Goal: Task Accomplishment & Management: Use online tool/utility

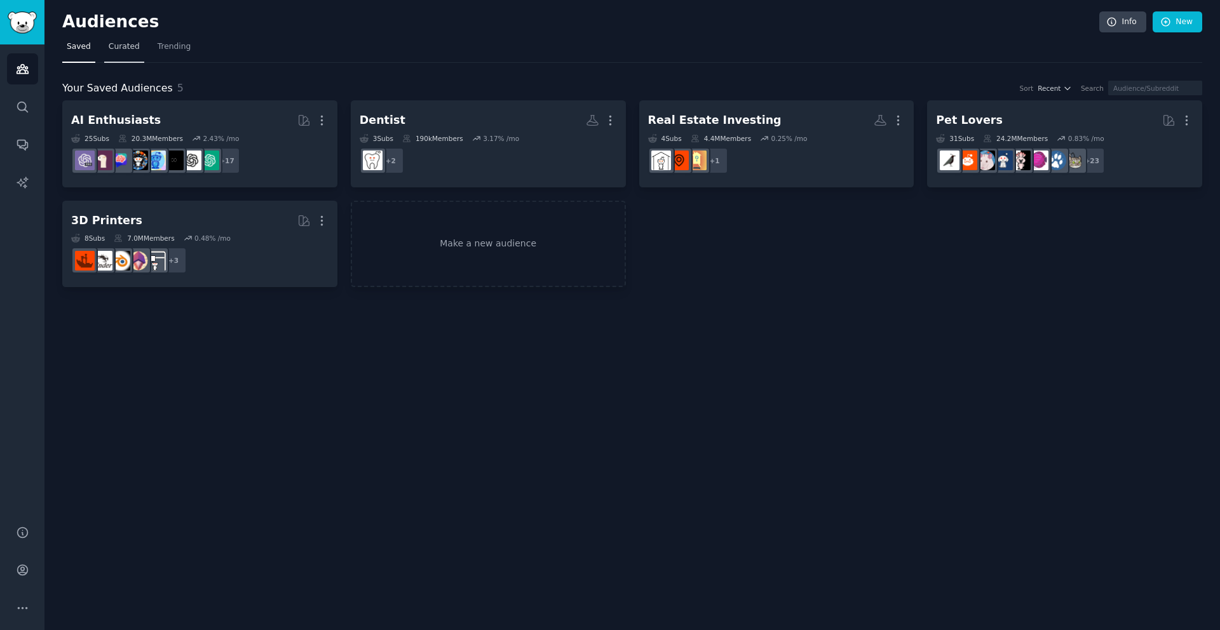
click at [123, 50] on span "Curated" at bounding box center [124, 46] width 31 height 11
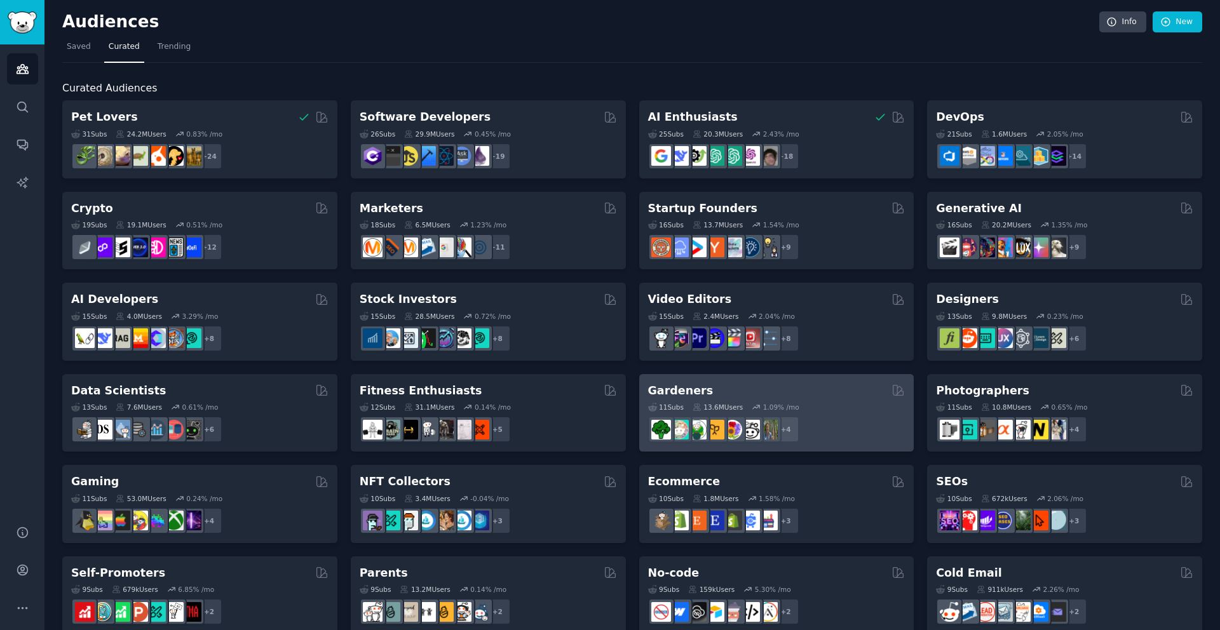
click at [690, 392] on h2 "Gardeners" at bounding box center [680, 391] width 65 height 16
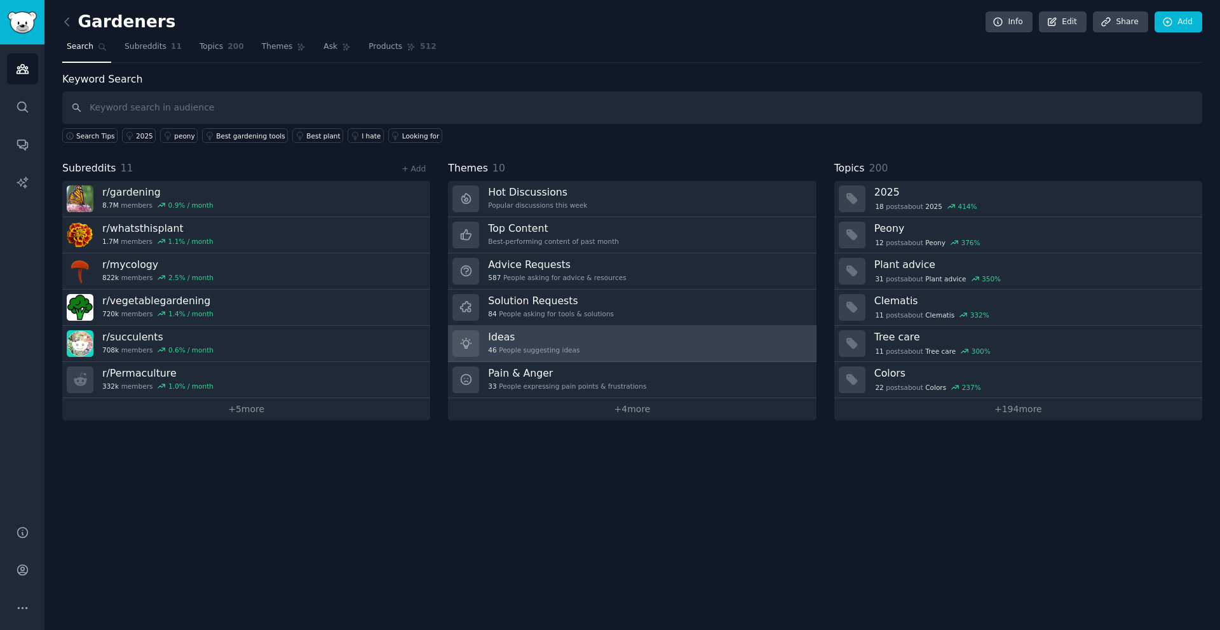
click at [515, 340] on h3 "Ideas" at bounding box center [533, 336] width 91 height 13
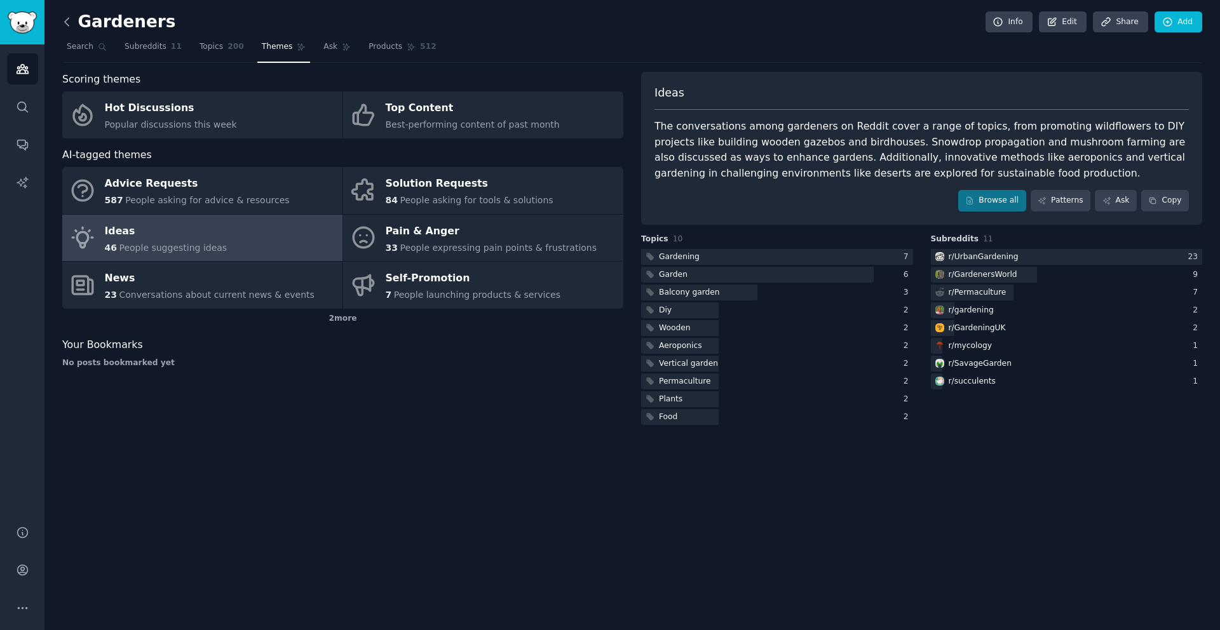
click at [65, 23] on icon at bounding box center [66, 21] width 13 height 13
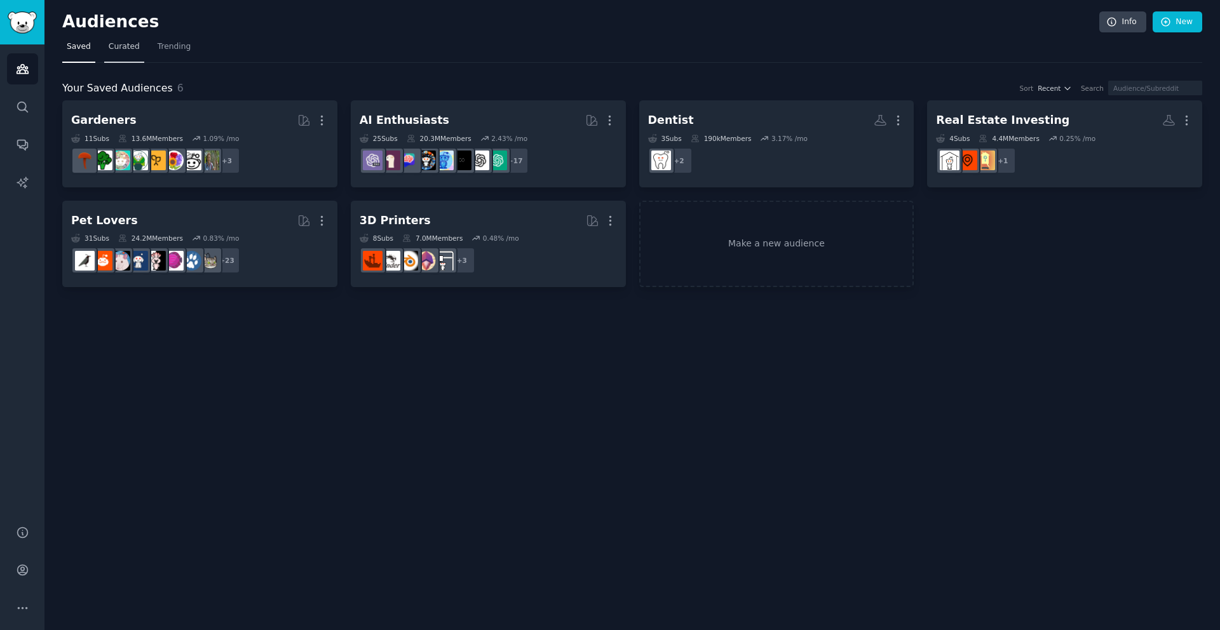
click at [124, 49] on span "Curated" at bounding box center [124, 46] width 31 height 11
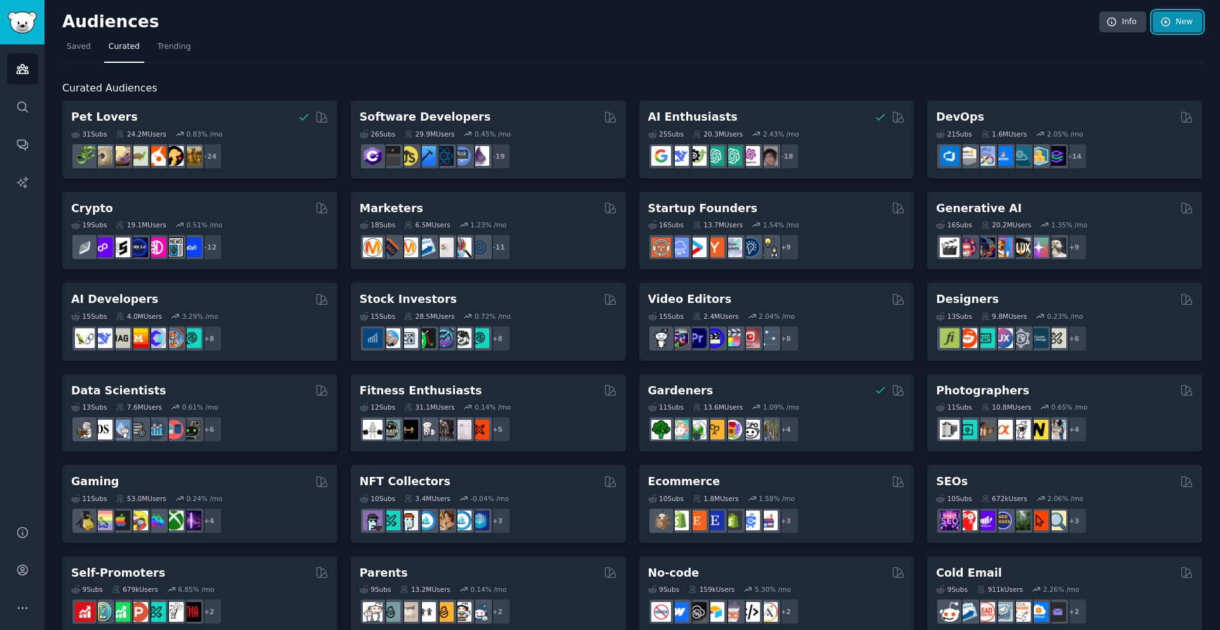
click at [1174, 22] on link "New" at bounding box center [1177, 22] width 50 height 22
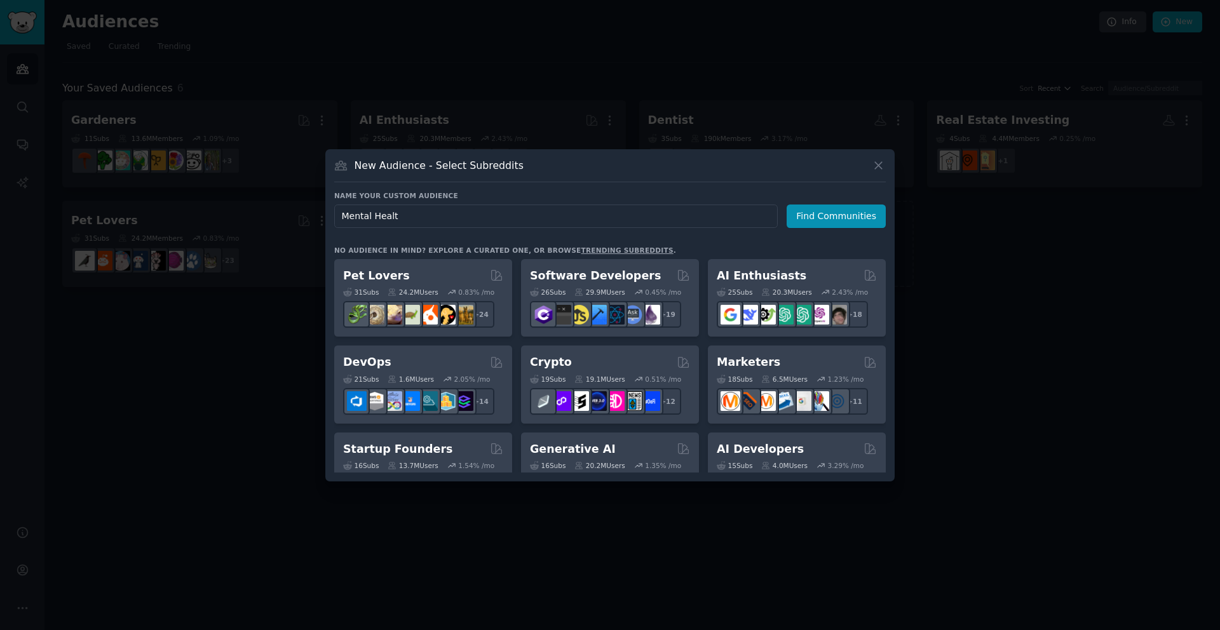
type input "Mental Health"
click button "Find Communities" at bounding box center [835, 217] width 99 height 24
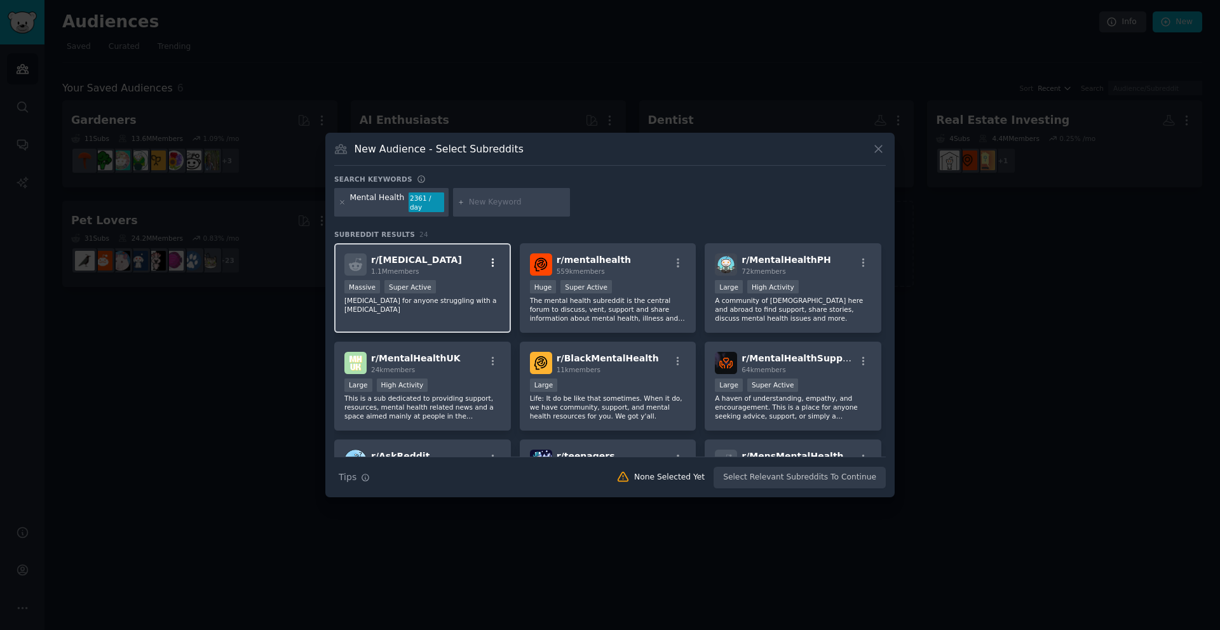
click at [489, 259] on icon "button" at bounding box center [492, 262] width 11 height 11
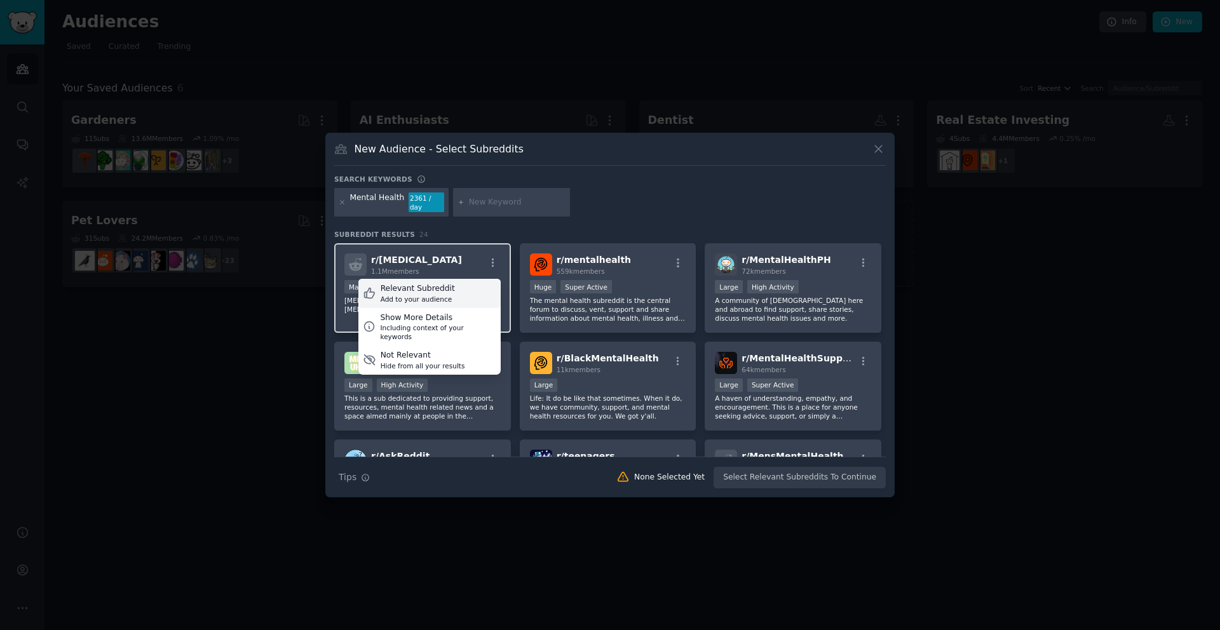
click at [461, 281] on div "Relevant Subreddit Add to your audience" at bounding box center [429, 293] width 142 height 29
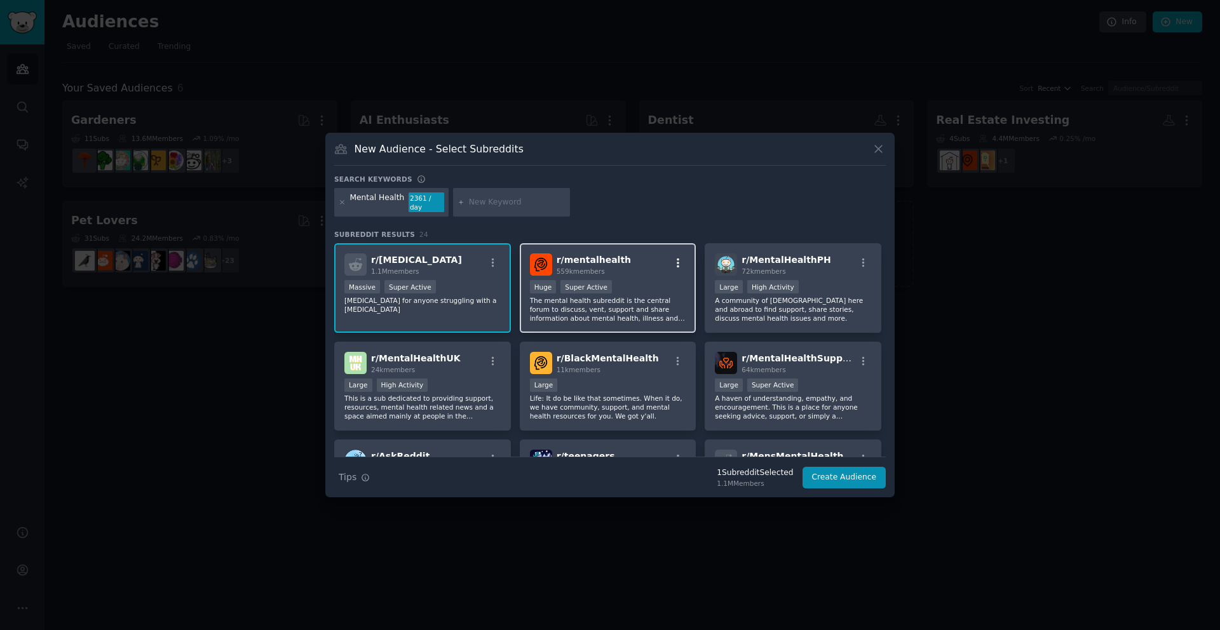
click at [672, 260] on icon "button" at bounding box center [677, 262] width 11 height 11
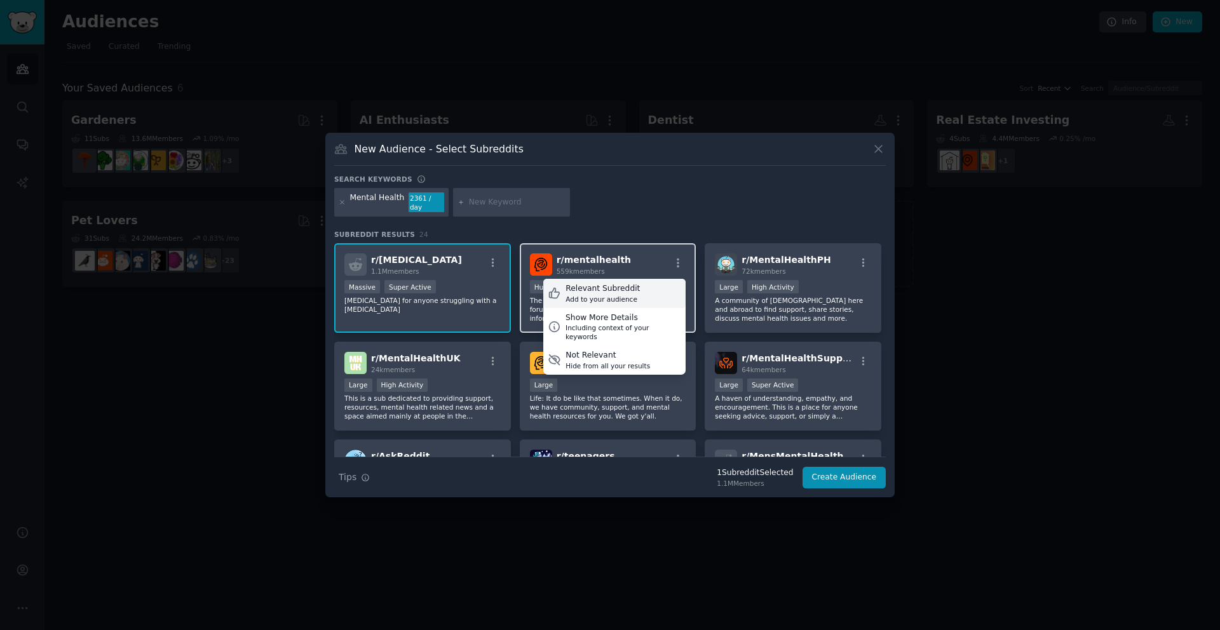
click at [645, 292] on div "Relevant Subreddit Add to your audience" at bounding box center [614, 293] width 142 height 29
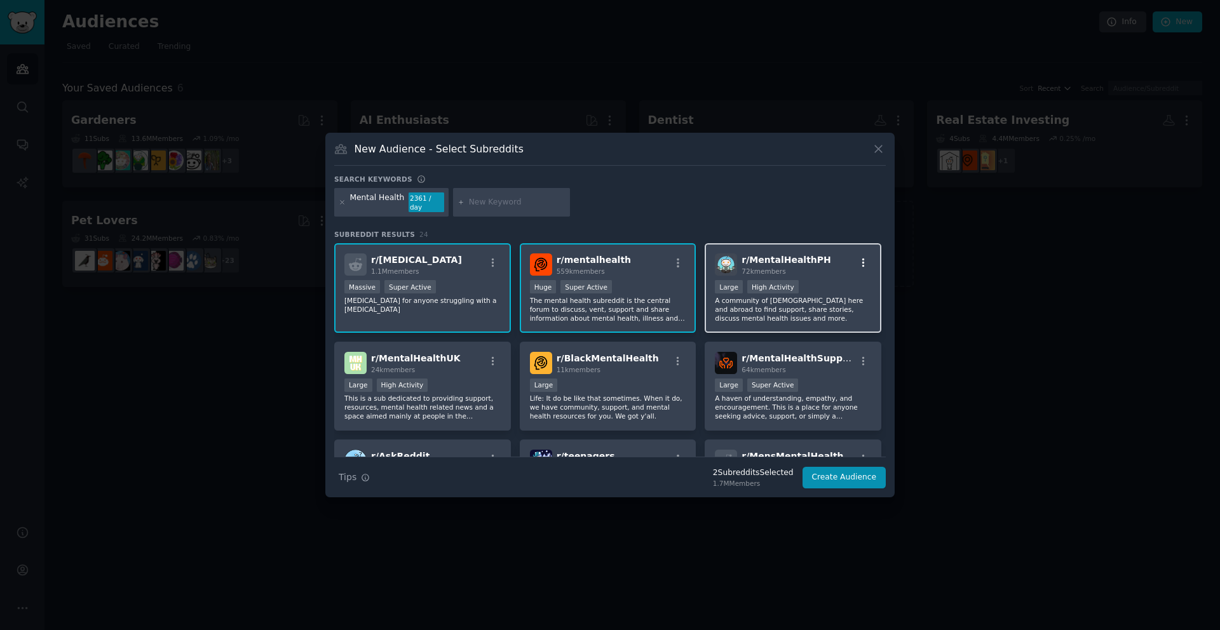
click at [858, 261] on icon "button" at bounding box center [863, 262] width 11 height 11
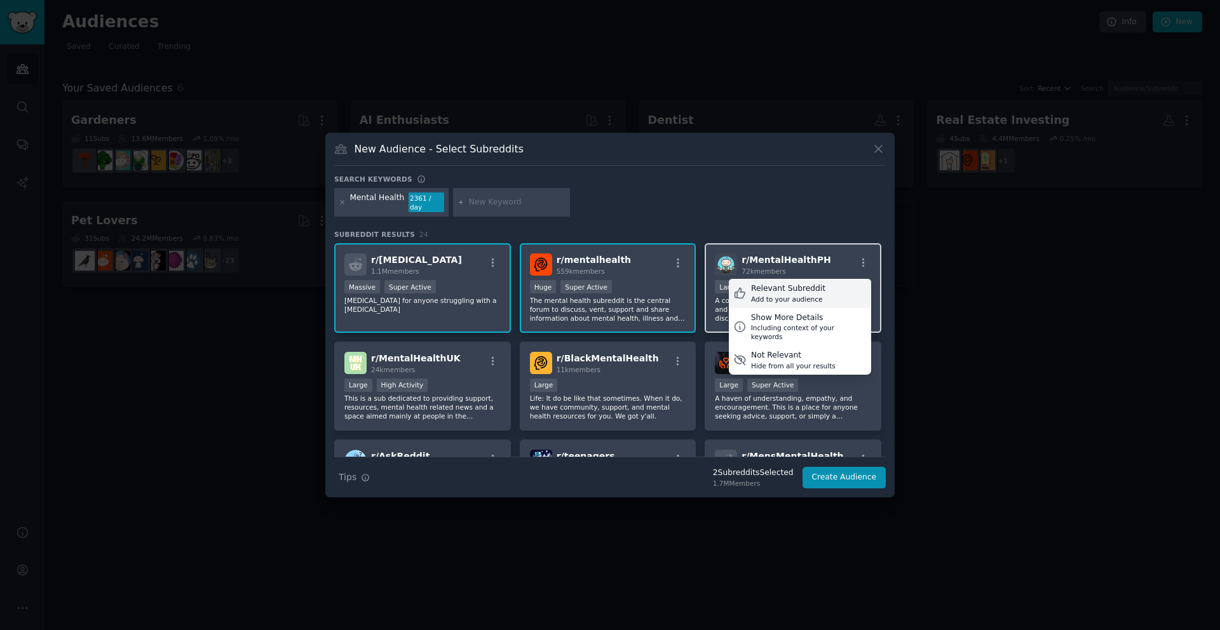
click at [820, 290] on div "Relevant Subreddit Add to your audience" at bounding box center [800, 293] width 142 height 29
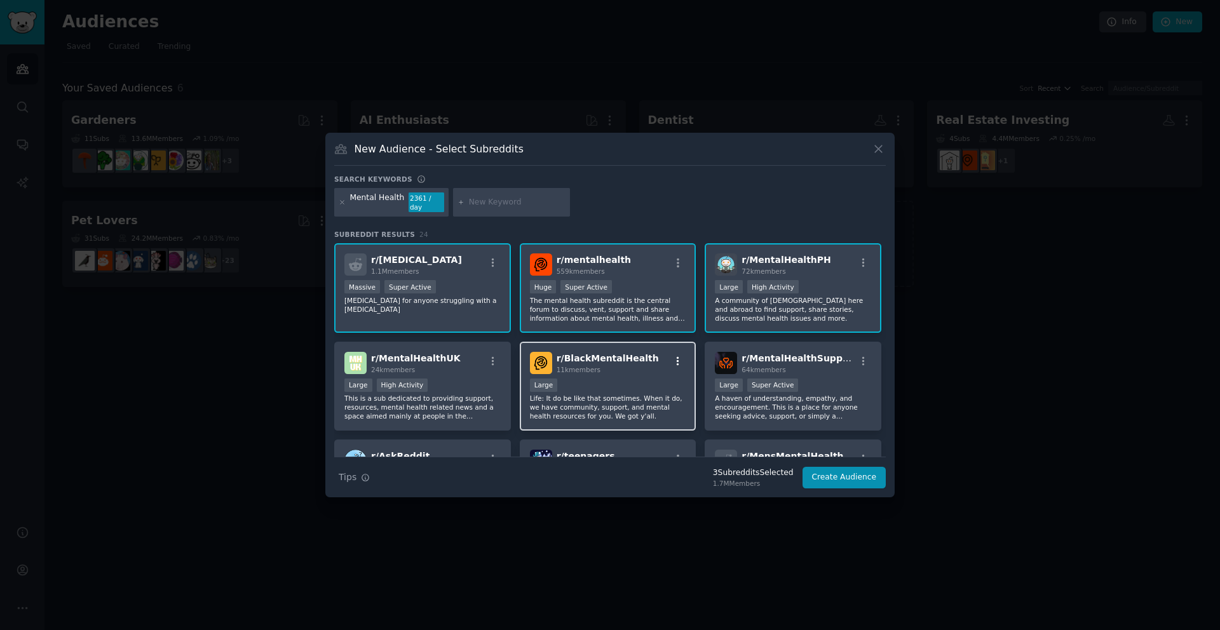
click at [673, 360] on icon "button" at bounding box center [677, 361] width 11 height 11
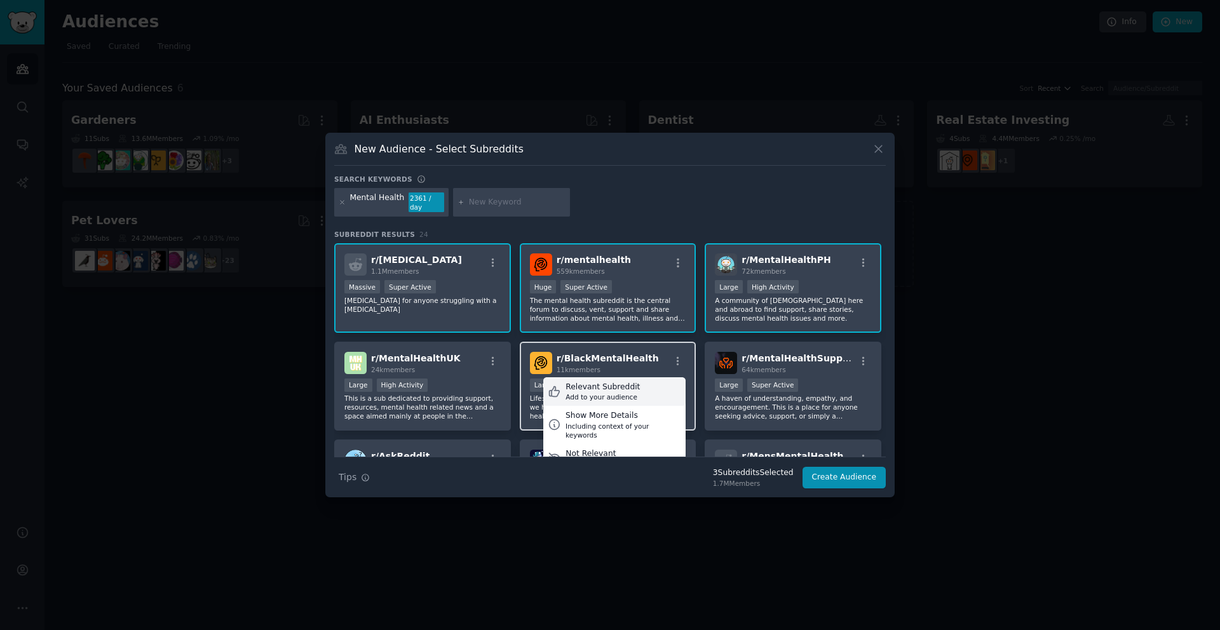
click at [647, 383] on div "Relevant Subreddit Add to your audience" at bounding box center [614, 391] width 142 height 29
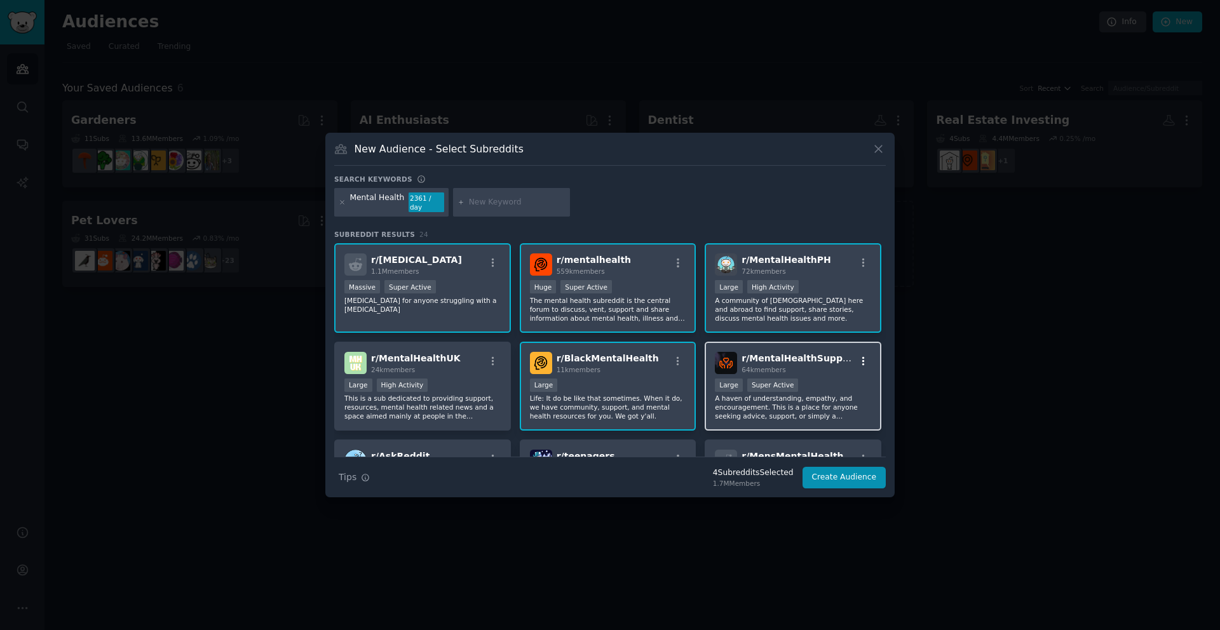
click at [858, 357] on icon "button" at bounding box center [863, 361] width 11 height 11
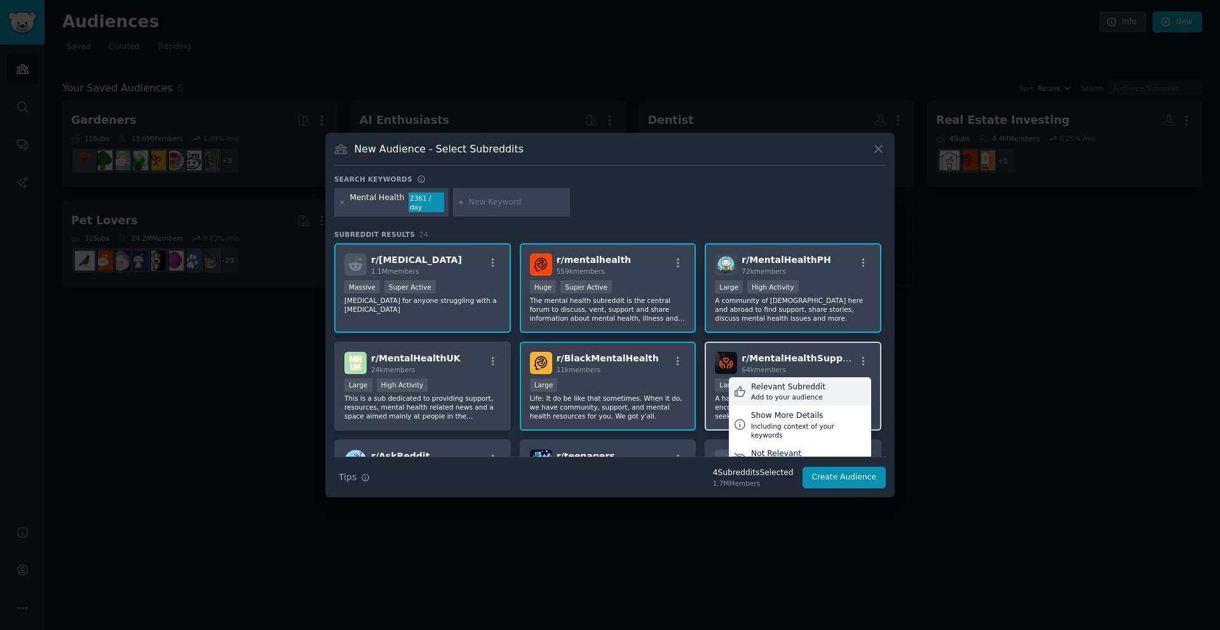
click at [823, 382] on div "Relevant Subreddit Add to your audience" at bounding box center [800, 391] width 142 height 29
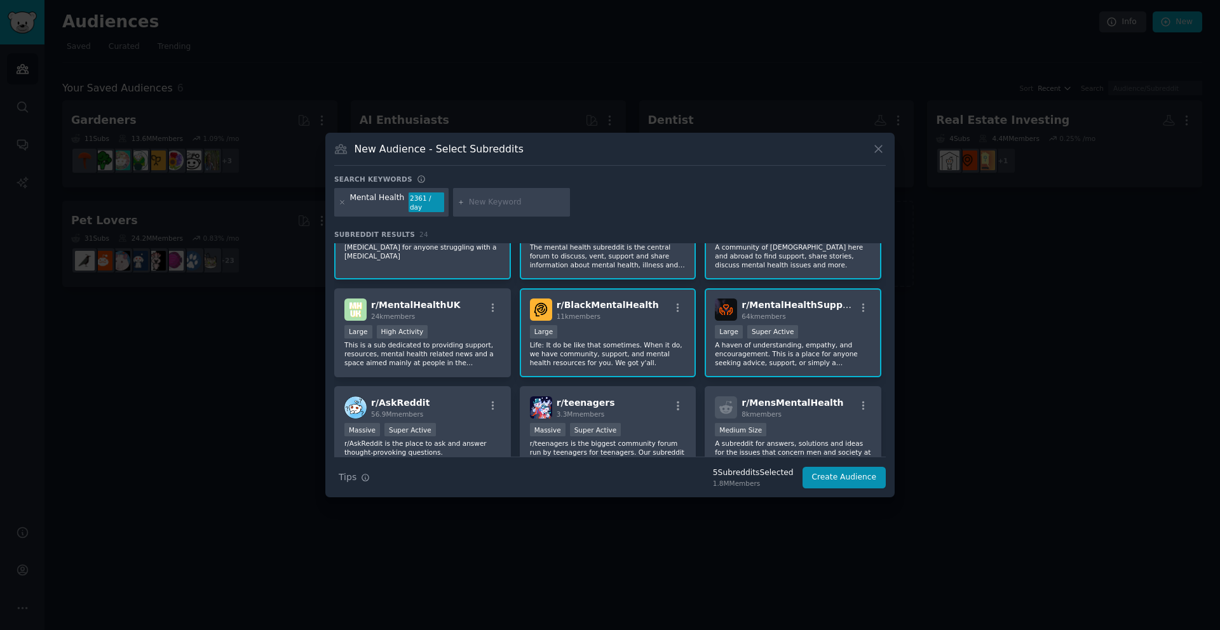
scroll to position [55, 0]
click at [492, 301] on icon "button" at bounding box center [493, 305] width 3 height 9
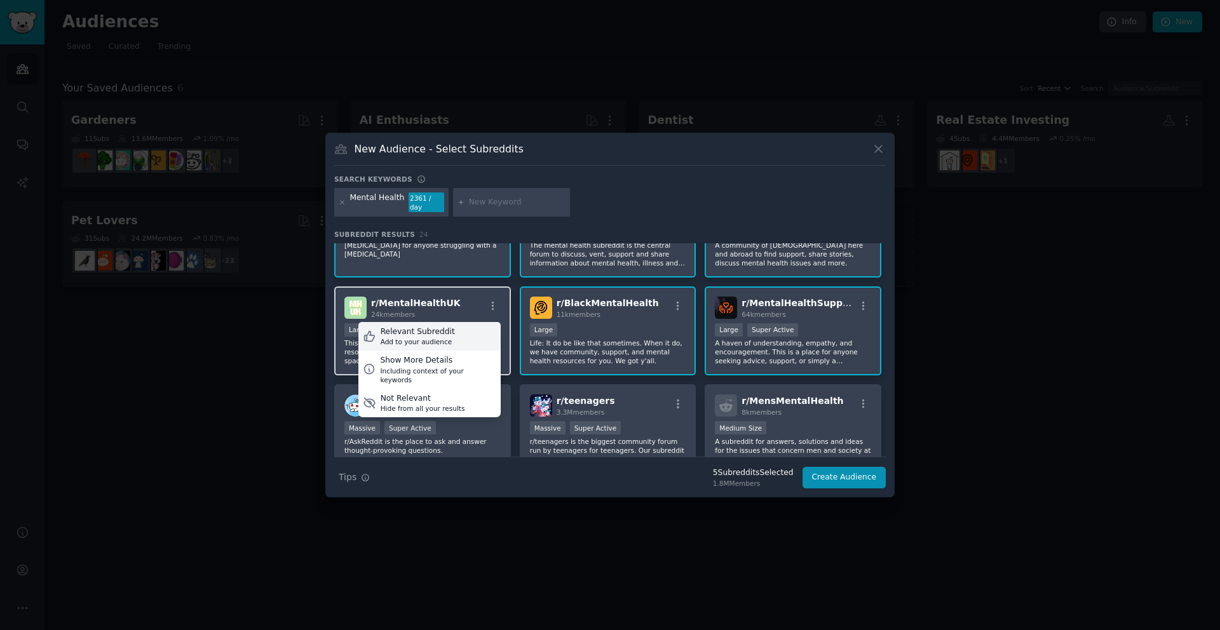
click at [455, 325] on div "Relevant Subreddit Add to your audience" at bounding box center [429, 336] width 142 height 29
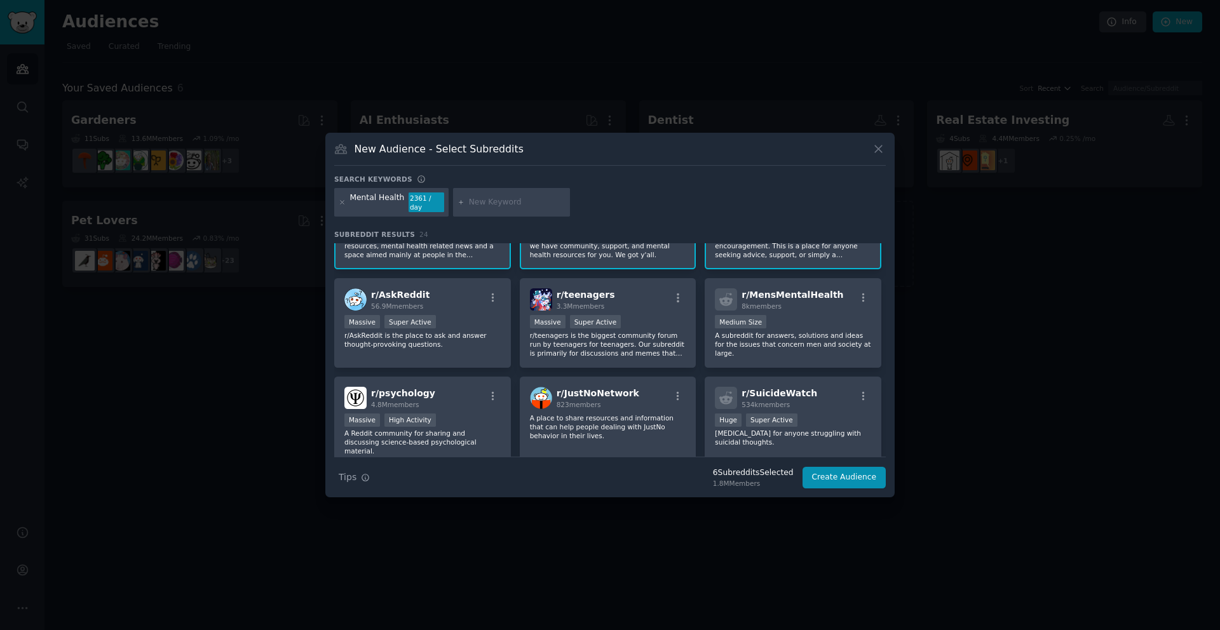
scroll to position [165, 0]
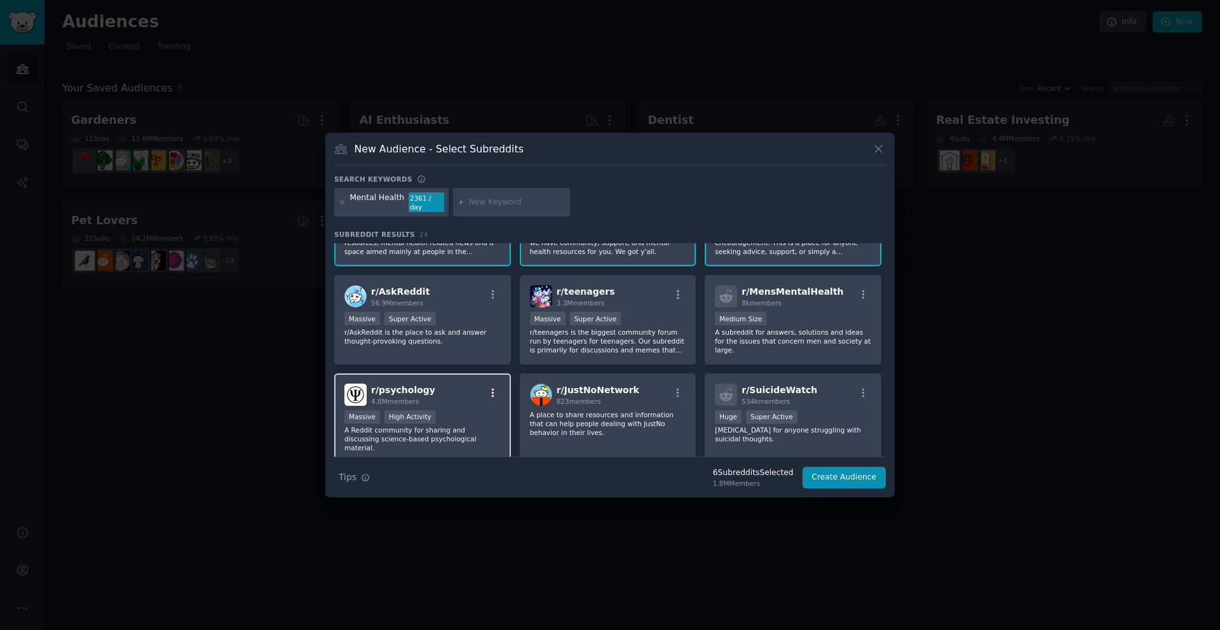
click at [496, 388] on icon "button" at bounding box center [492, 393] width 11 height 11
click at [440, 426] on div "Add to your audience" at bounding box center [418, 428] width 74 height 9
click at [861, 289] on icon "button" at bounding box center [863, 294] width 11 height 11
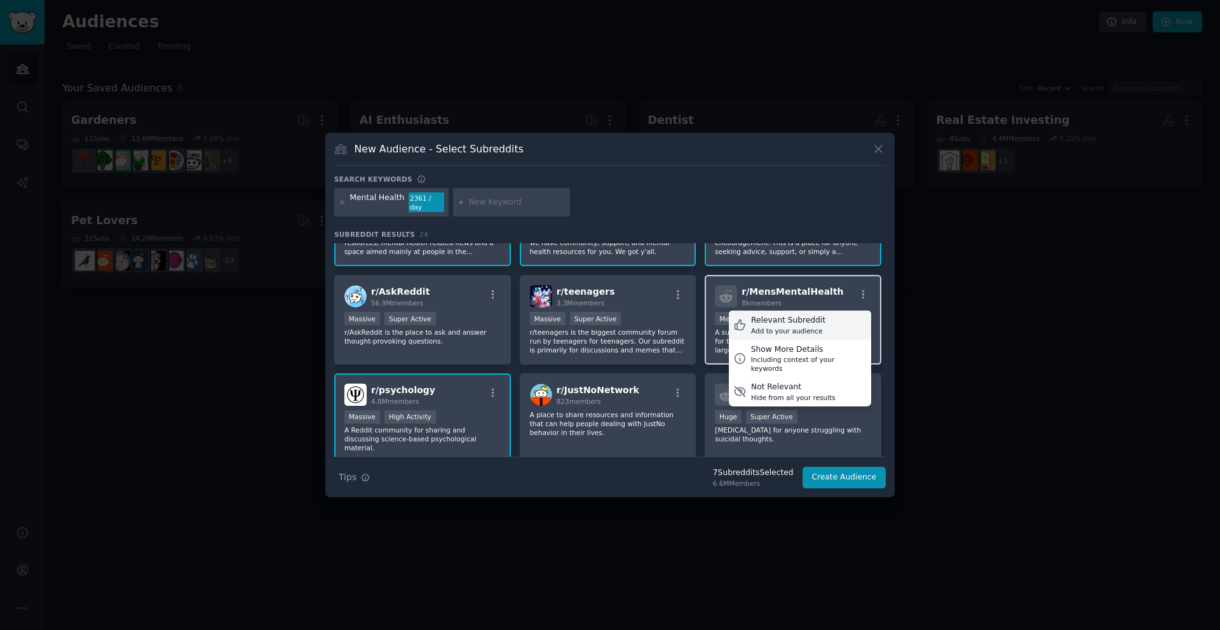
click at [814, 317] on div "Relevant Subreddit" at bounding box center [788, 320] width 74 height 11
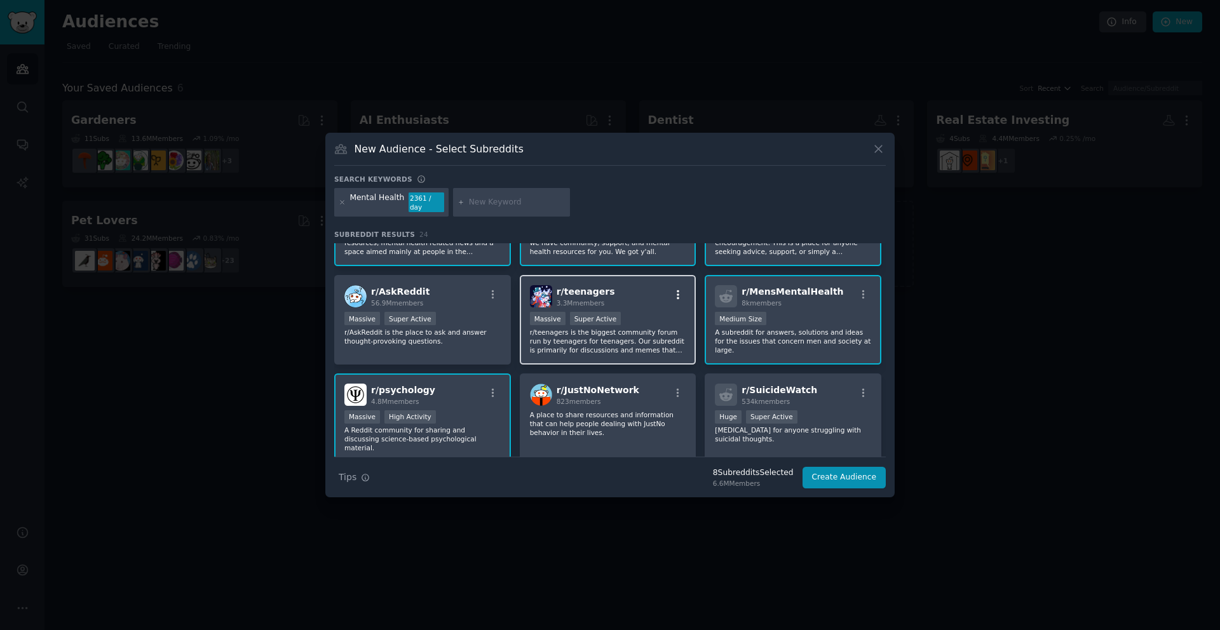
click at [679, 292] on icon "button" at bounding box center [677, 294] width 11 height 11
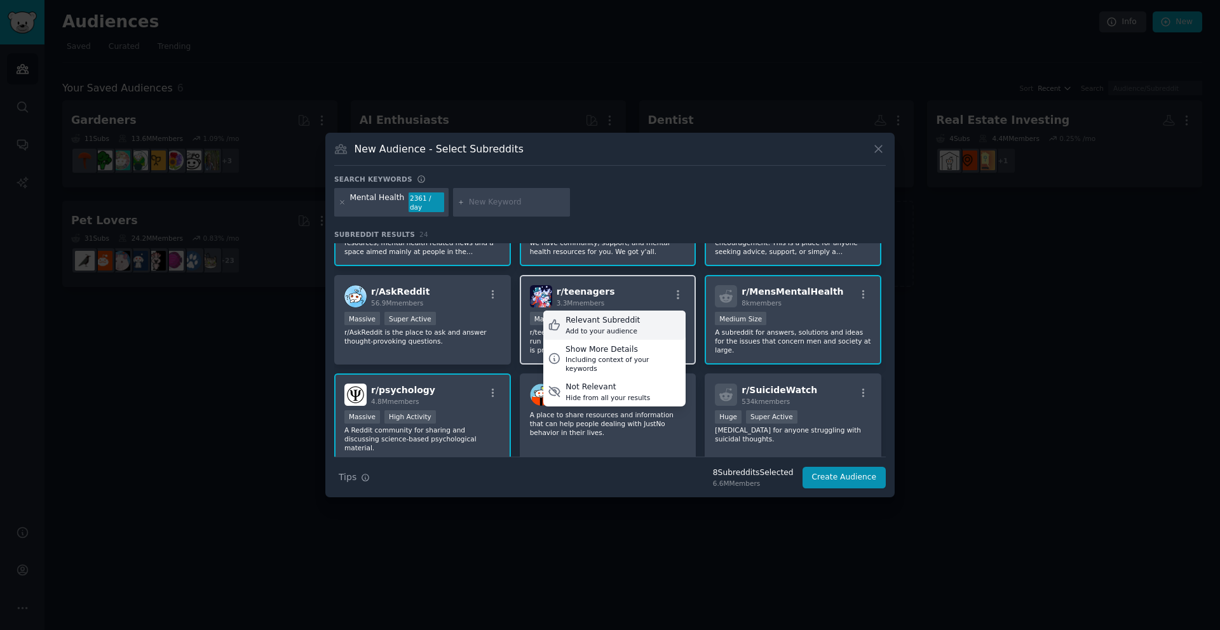
click at [645, 320] on div "Relevant Subreddit Add to your audience" at bounding box center [614, 325] width 142 height 29
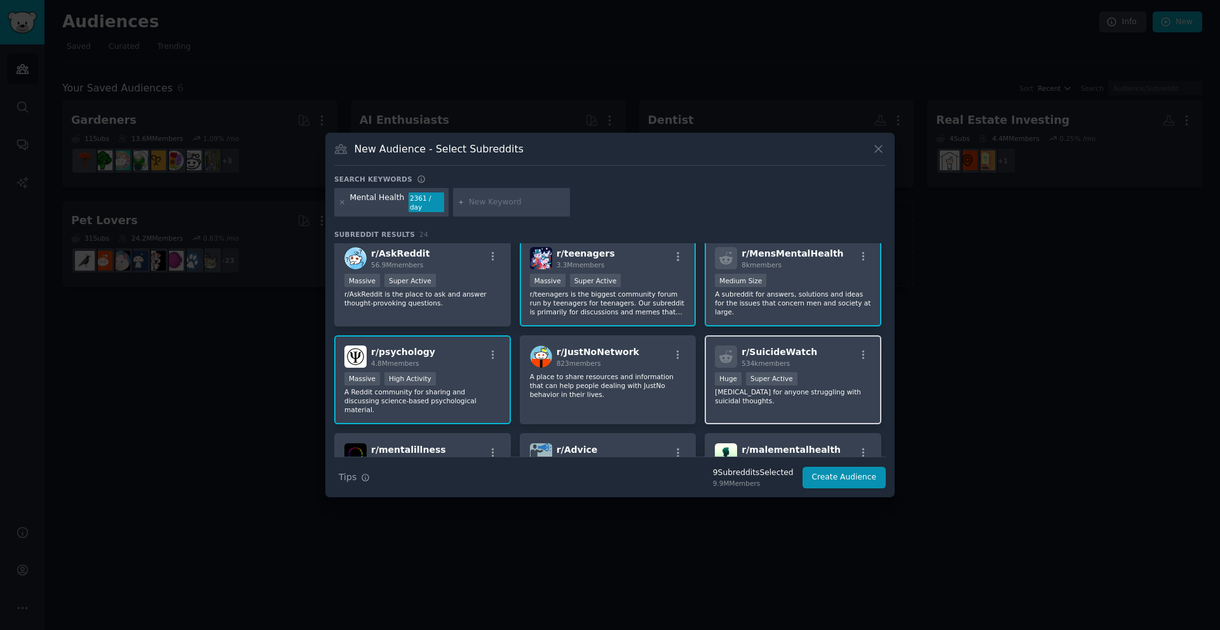
scroll to position [217, 0]
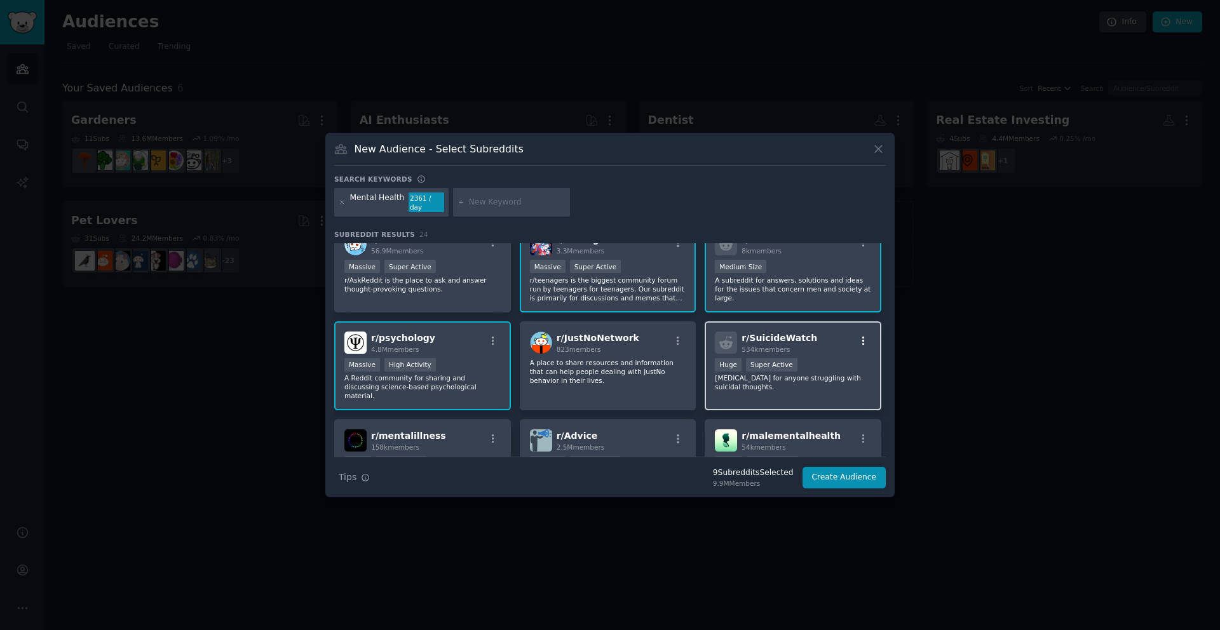
click at [858, 335] on icon "button" at bounding box center [863, 340] width 11 height 11
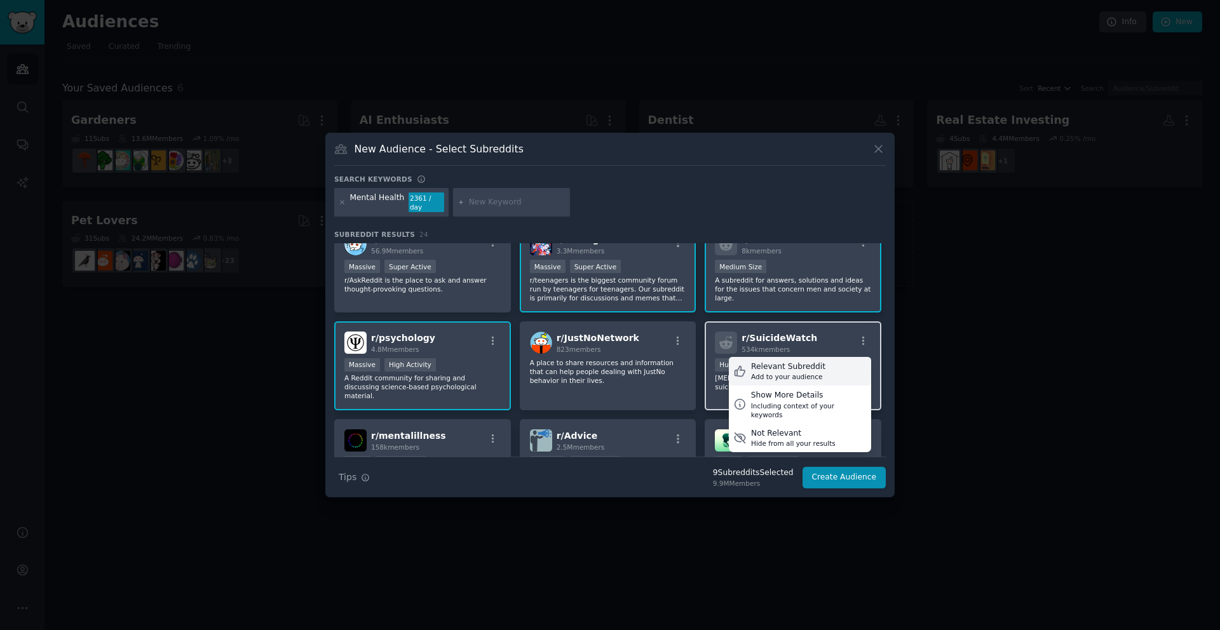
click at [822, 363] on div "Relevant Subreddit Add to your audience" at bounding box center [800, 371] width 142 height 29
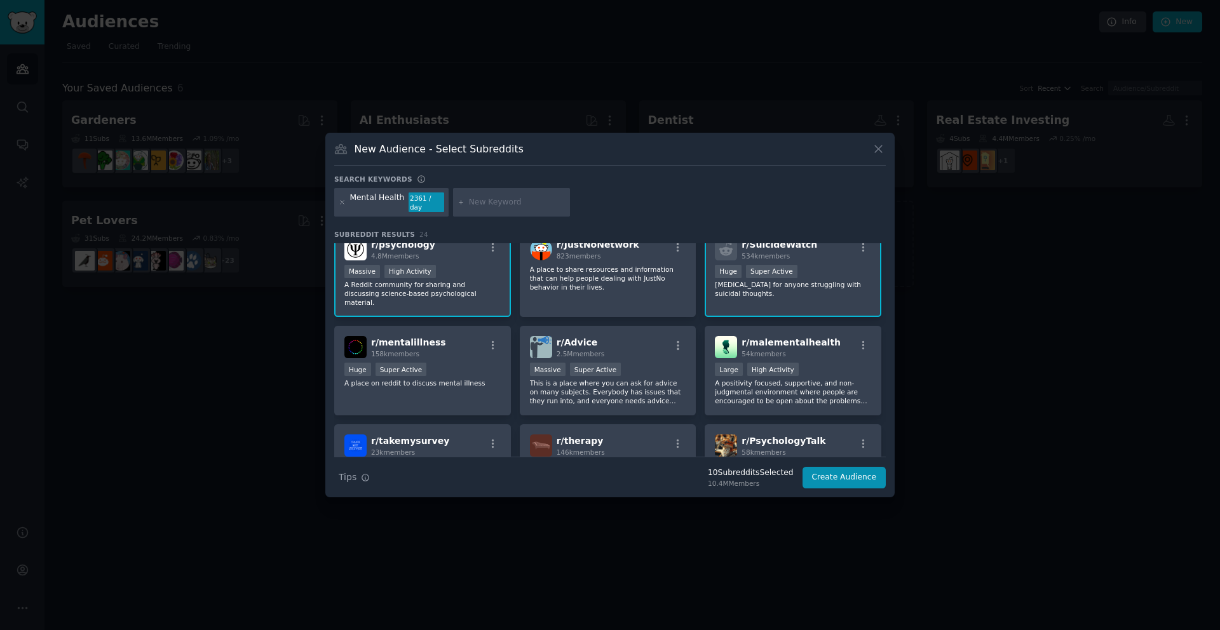
scroll to position [313, 0]
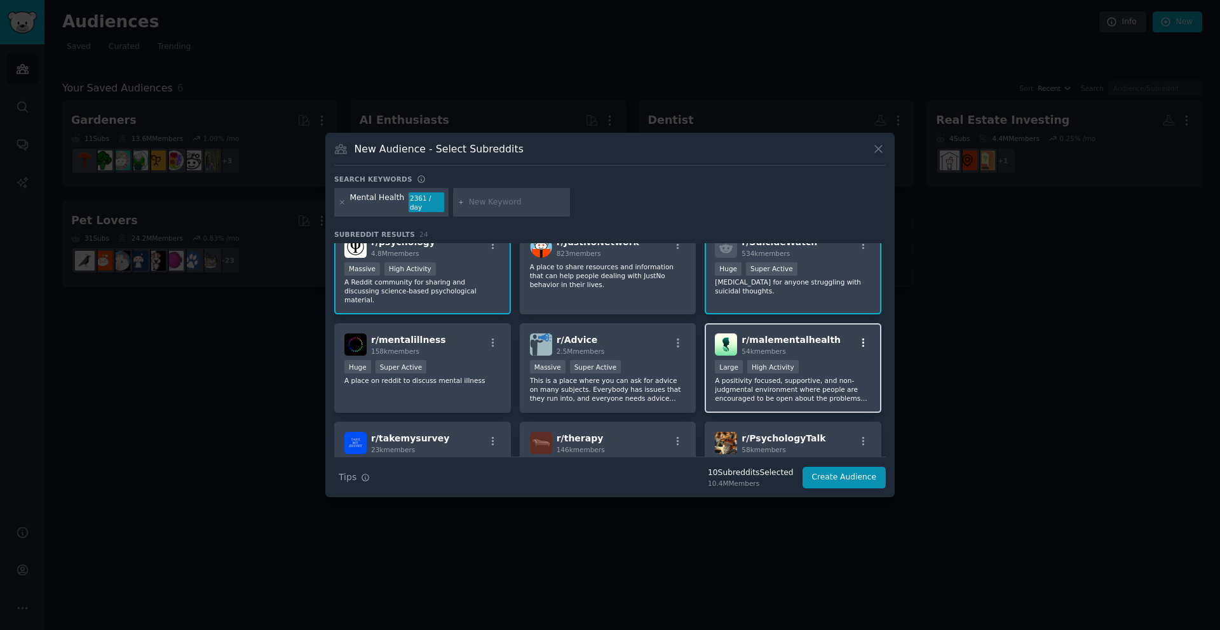
click at [862, 339] on icon "button" at bounding box center [863, 343] width 3 height 9
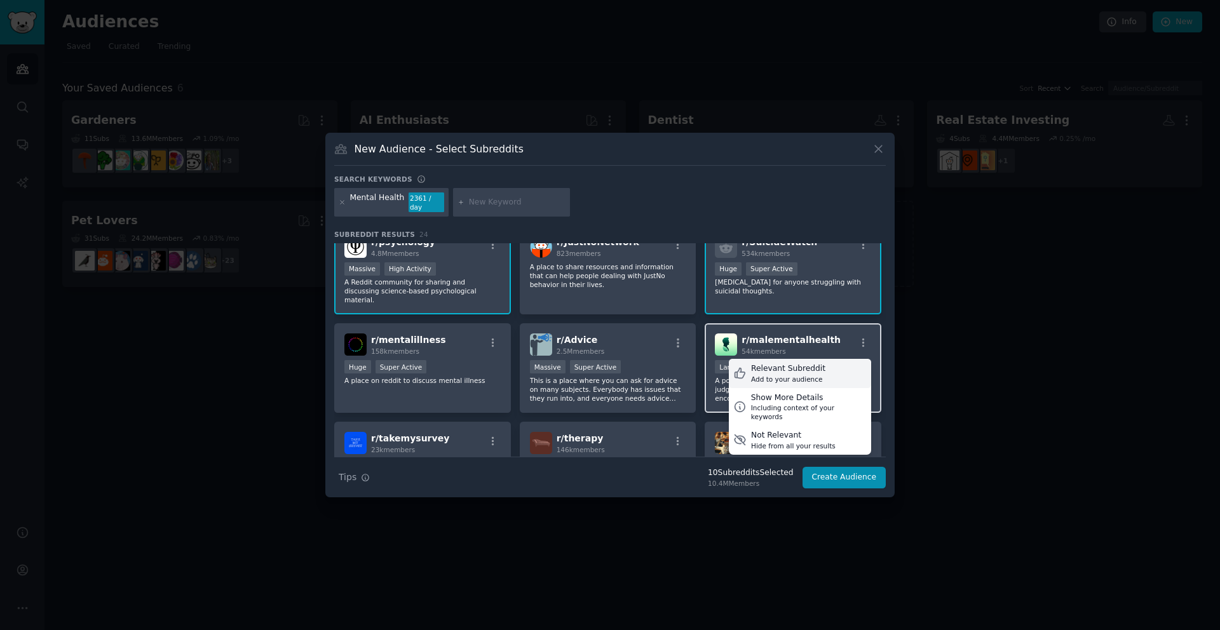
click at [818, 365] on div "Relevant Subreddit Add to your audience" at bounding box center [800, 373] width 142 height 29
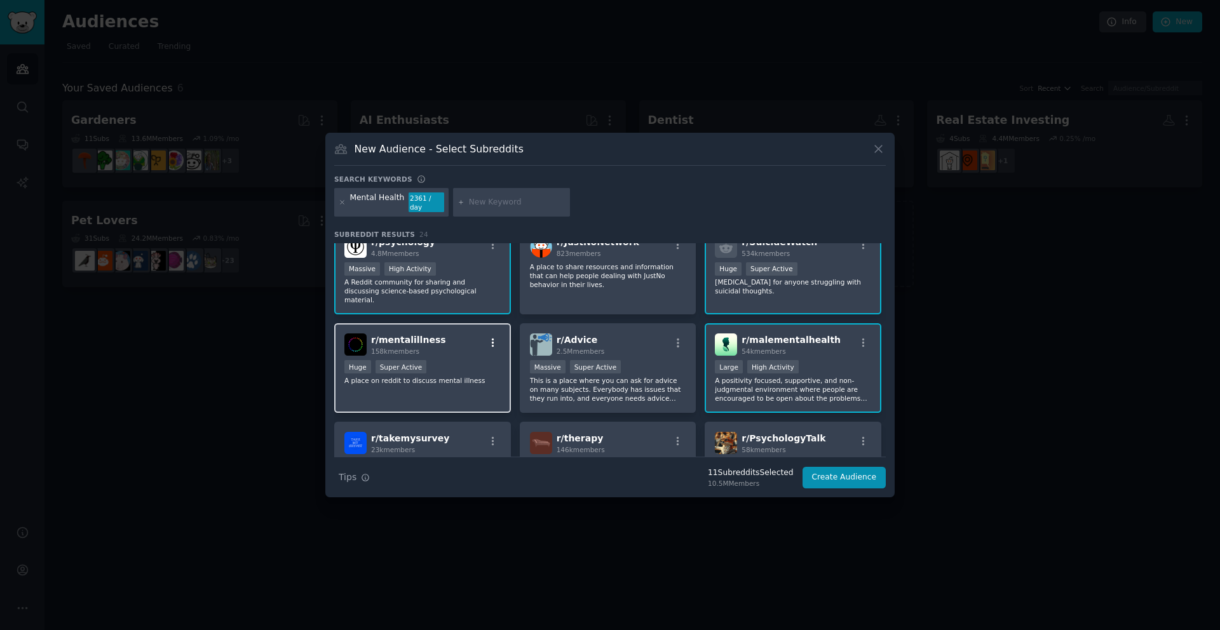
click at [492, 337] on icon "button" at bounding box center [492, 342] width 11 height 11
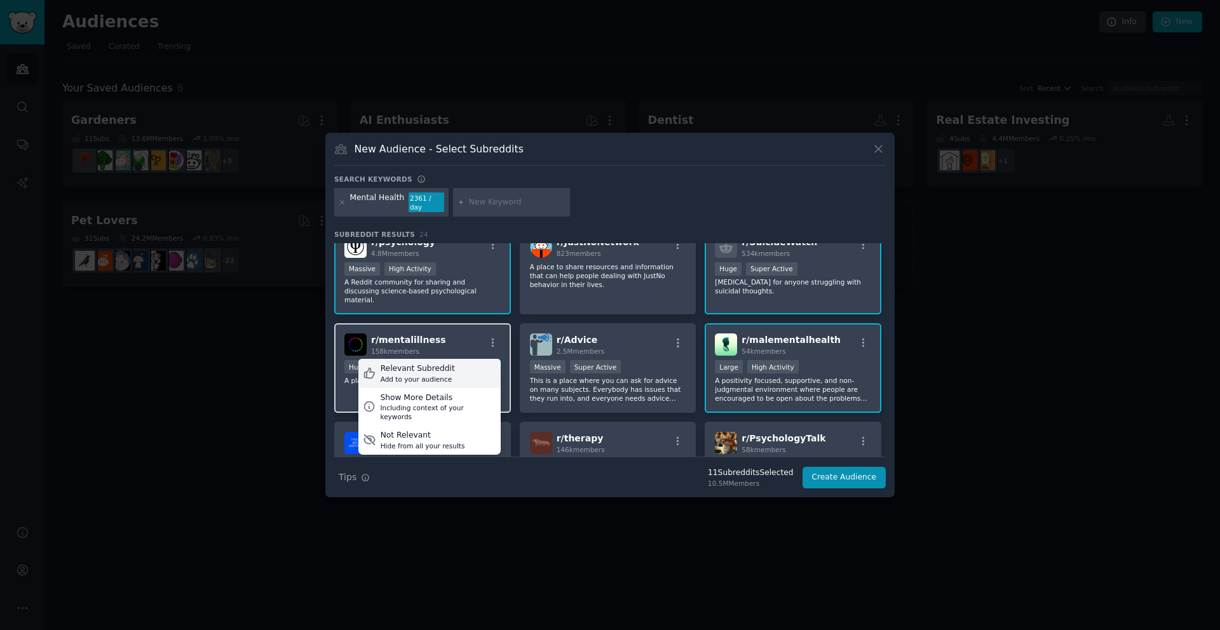
click at [468, 360] on div "Relevant Subreddit Add to your audience" at bounding box center [429, 373] width 142 height 29
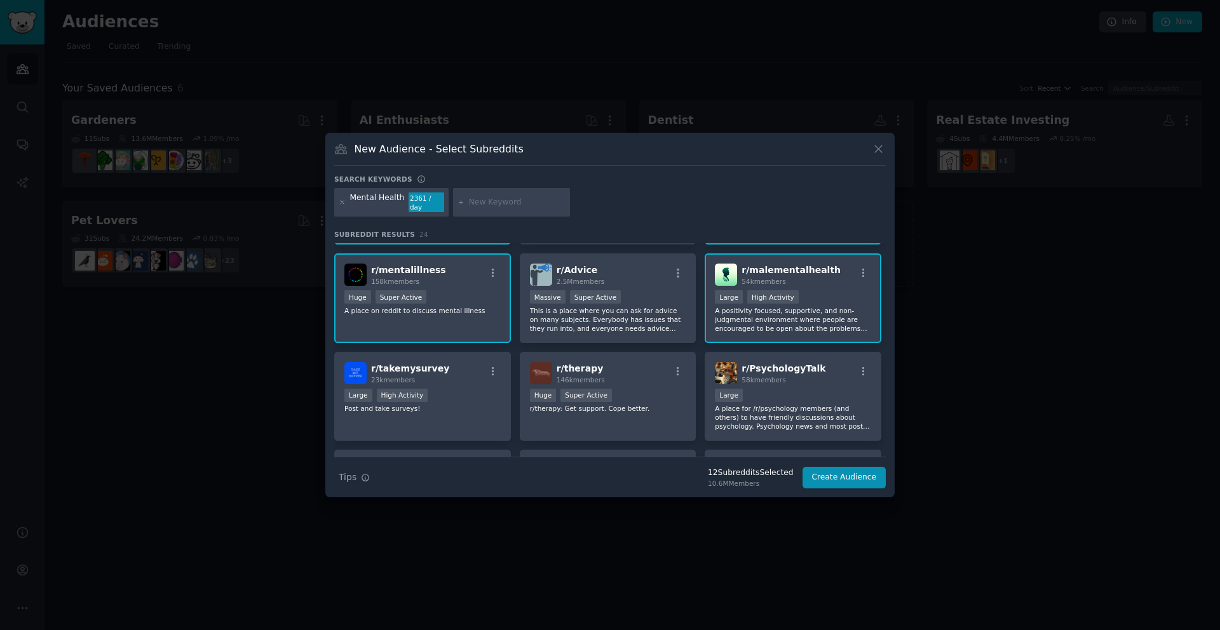
scroll to position [389, 0]
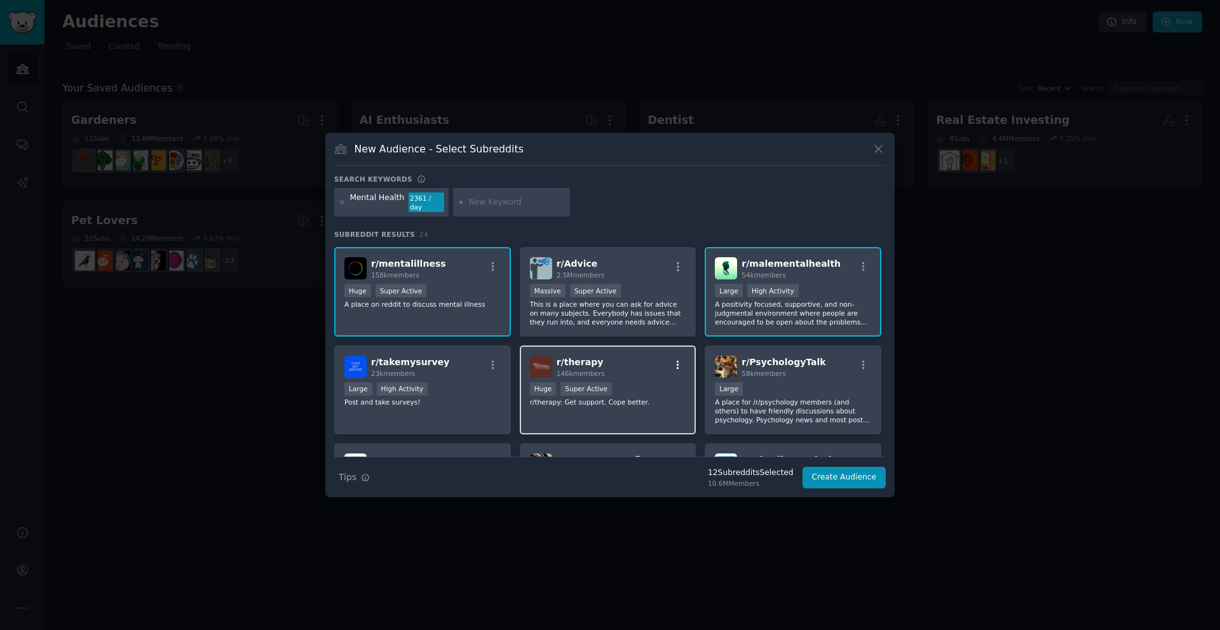
click at [677, 360] on icon "button" at bounding box center [677, 365] width 11 height 11
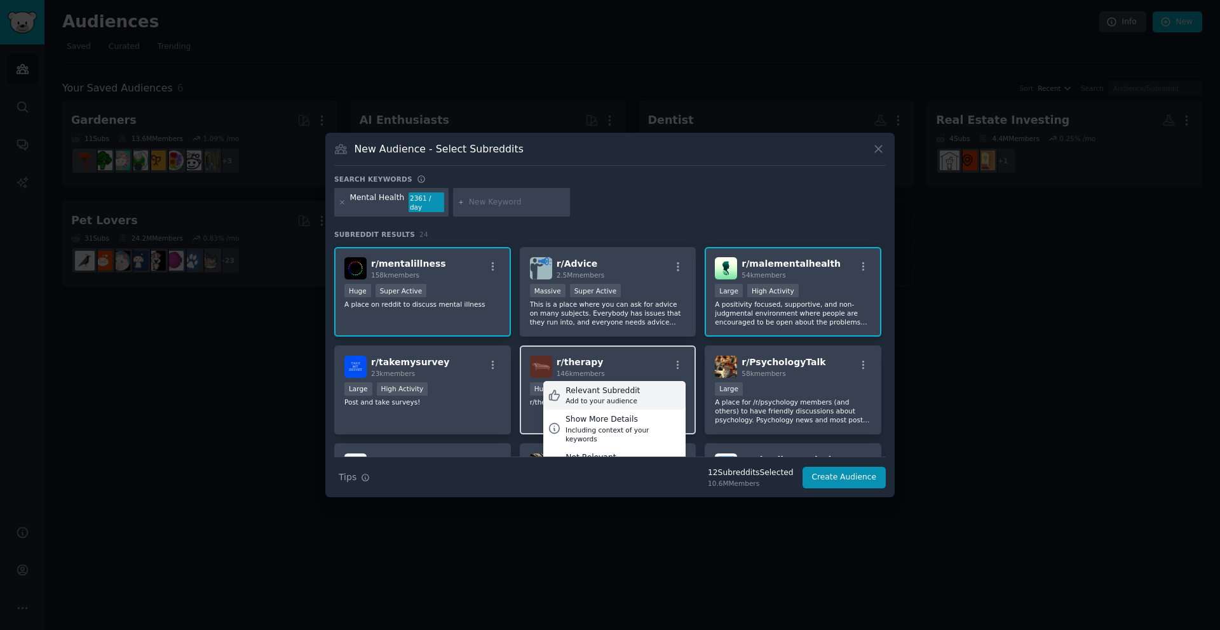
click at [656, 381] on div "Relevant Subreddit Add to your audience" at bounding box center [614, 395] width 142 height 29
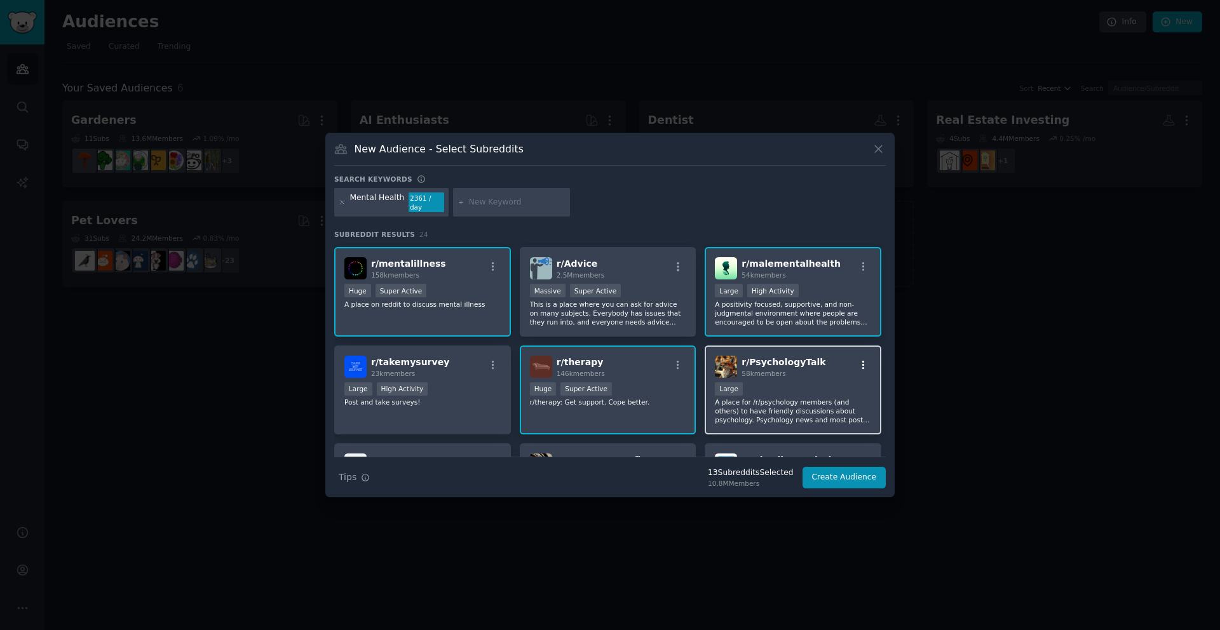
click at [858, 360] on icon "button" at bounding box center [863, 365] width 11 height 11
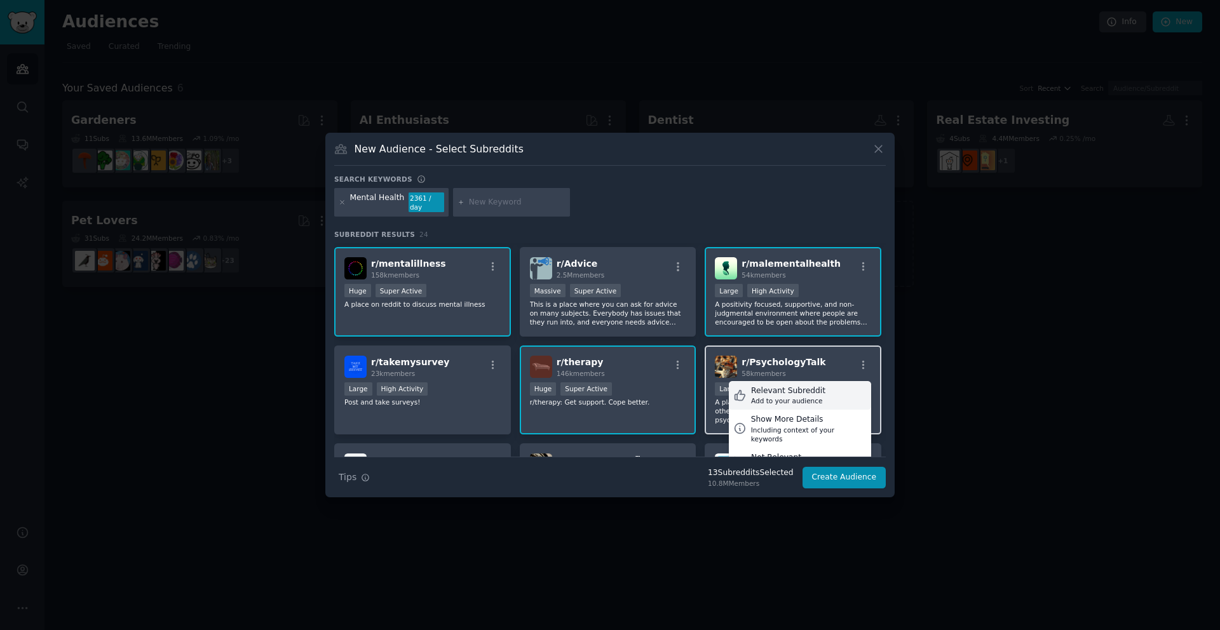
click at [837, 381] on div "Relevant Subreddit Add to your audience" at bounding box center [800, 395] width 142 height 29
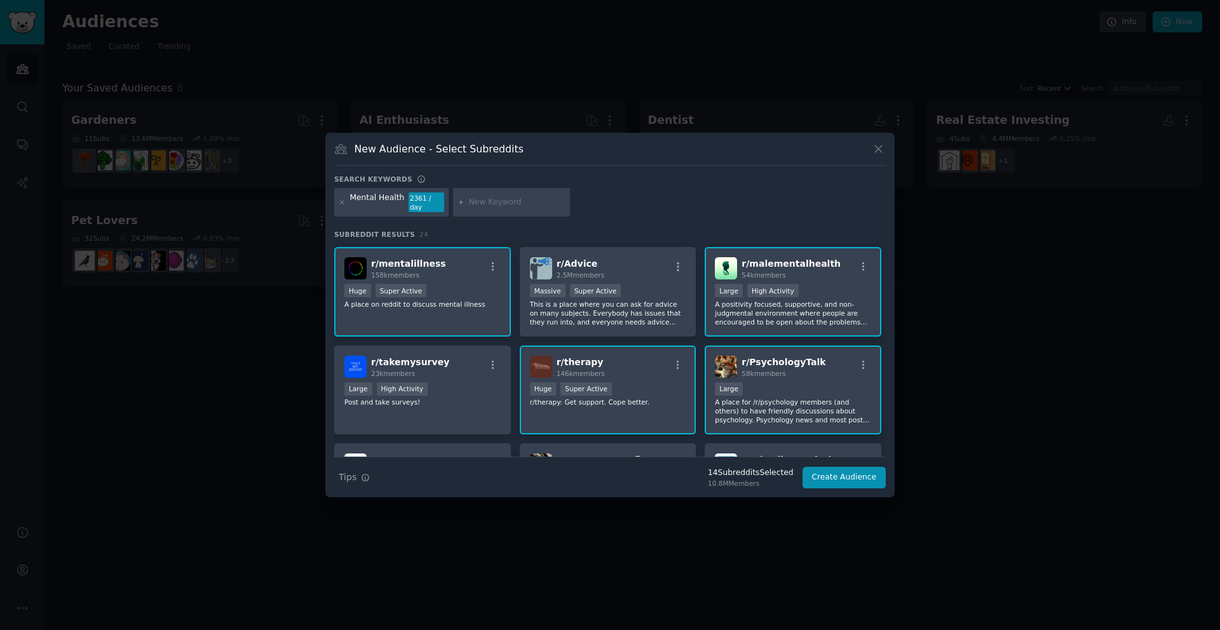
click at [698, 329] on div "r/ [MEDICAL_DATA] 1.1M members Massive Super Active [MEDICAL_DATA] for anyone s…" at bounding box center [609, 243] width 551 height 776
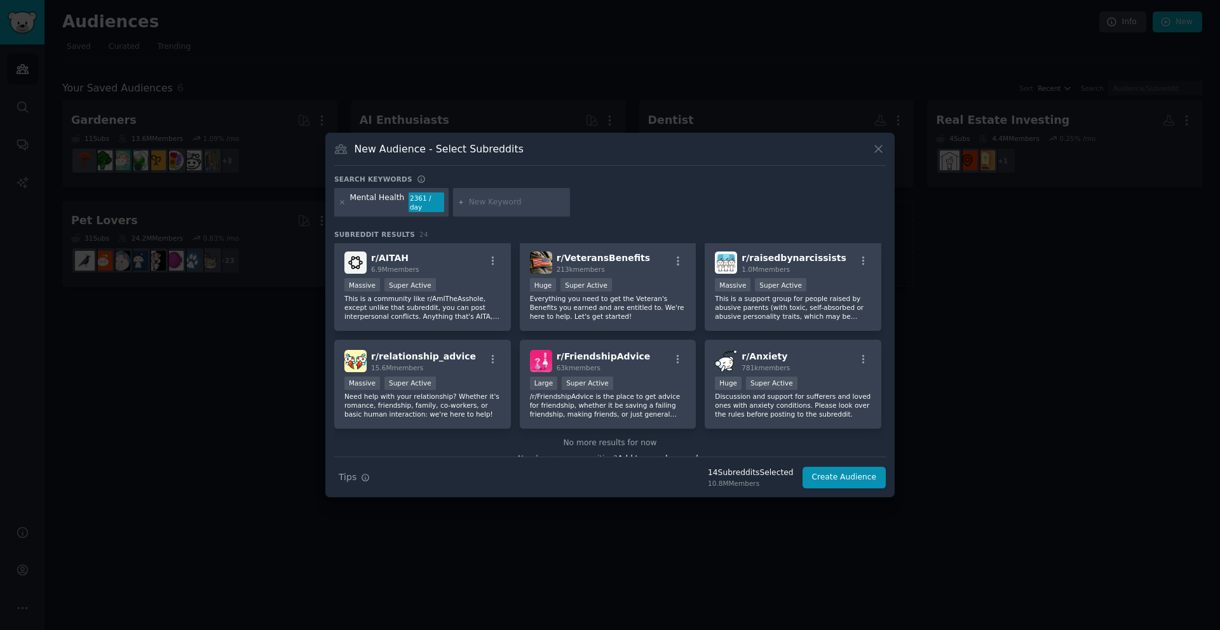
scroll to position [598, 0]
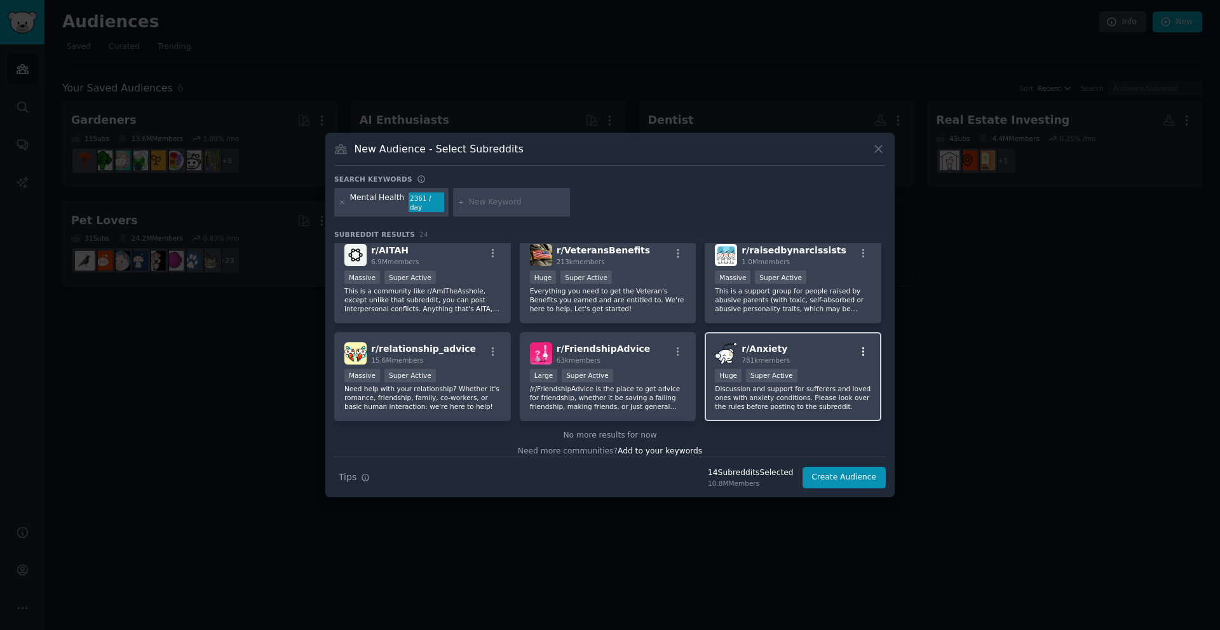
click at [862, 347] on icon "button" at bounding box center [863, 351] width 3 height 9
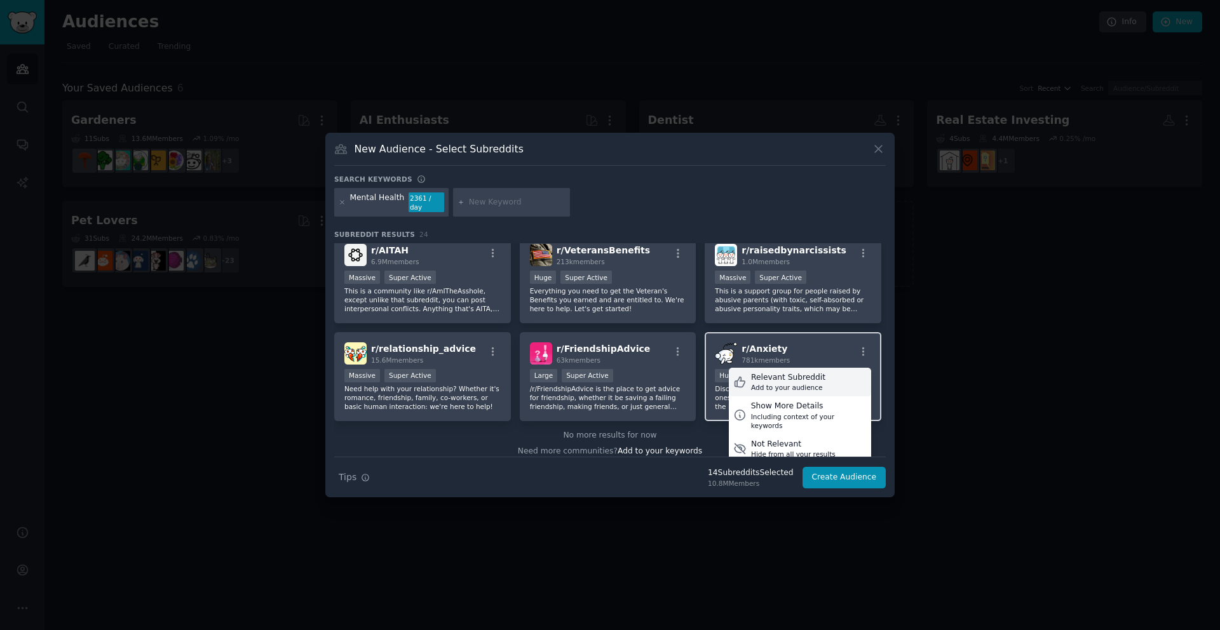
click at [837, 372] on div "Relevant Subreddit Add to your audience" at bounding box center [800, 382] width 142 height 29
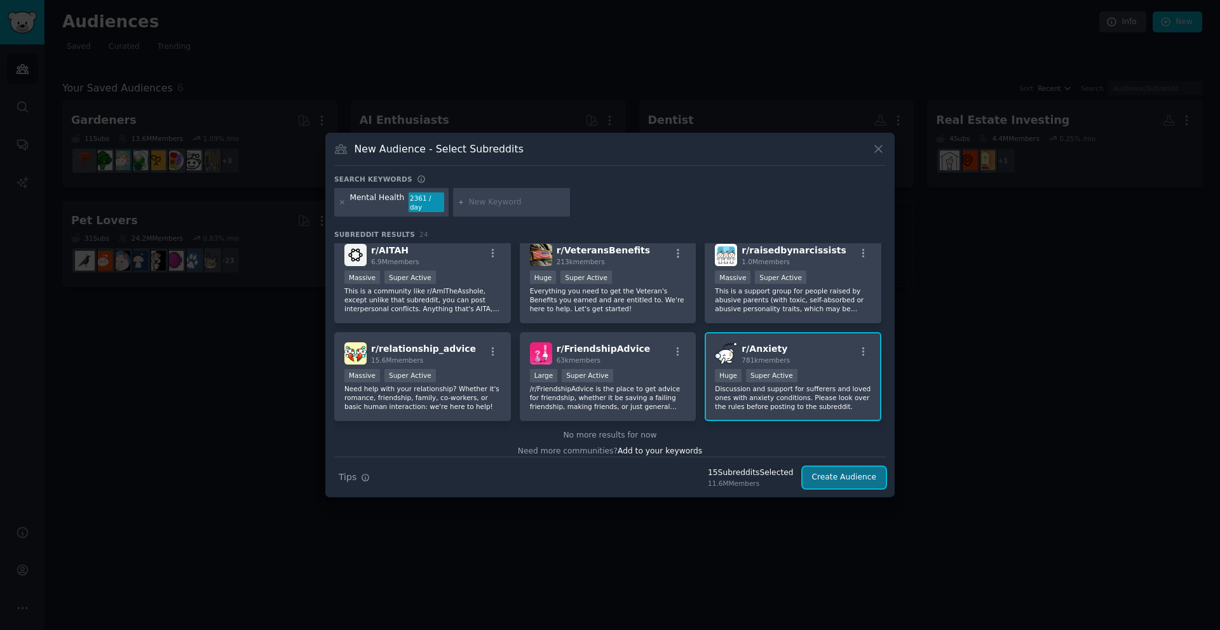
click at [844, 470] on button "Create Audience" at bounding box center [844, 478] width 84 height 22
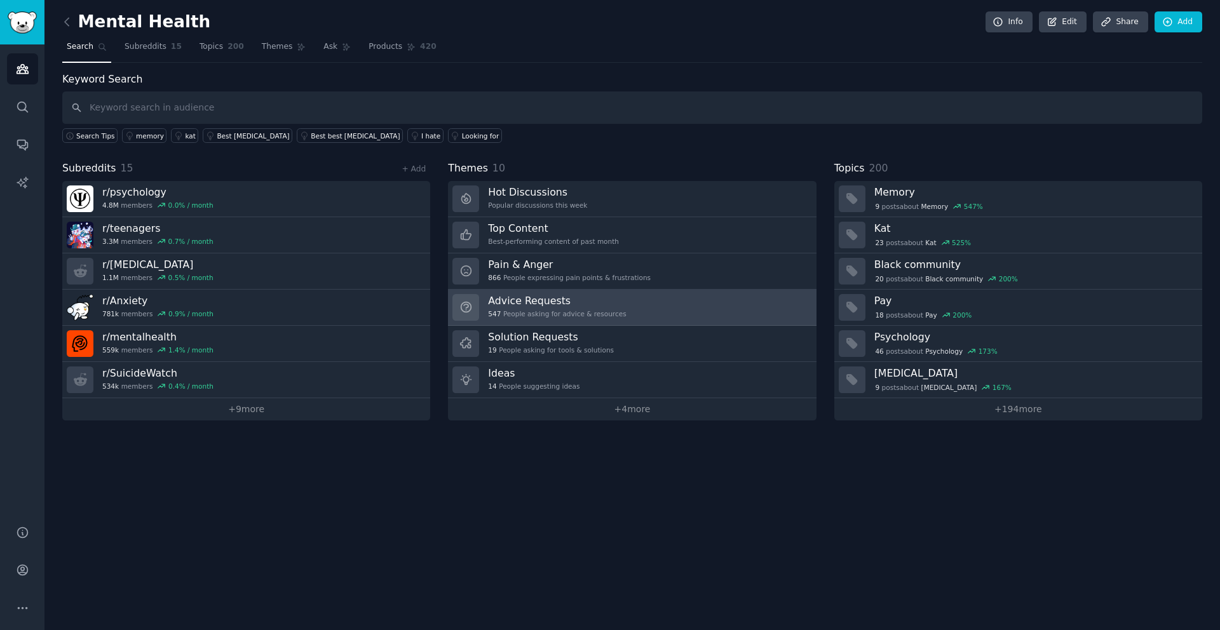
click at [530, 307] on div "Advice Requests 547 People asking for advice & resources" at bounding box center [557, 307] width 138 height 27
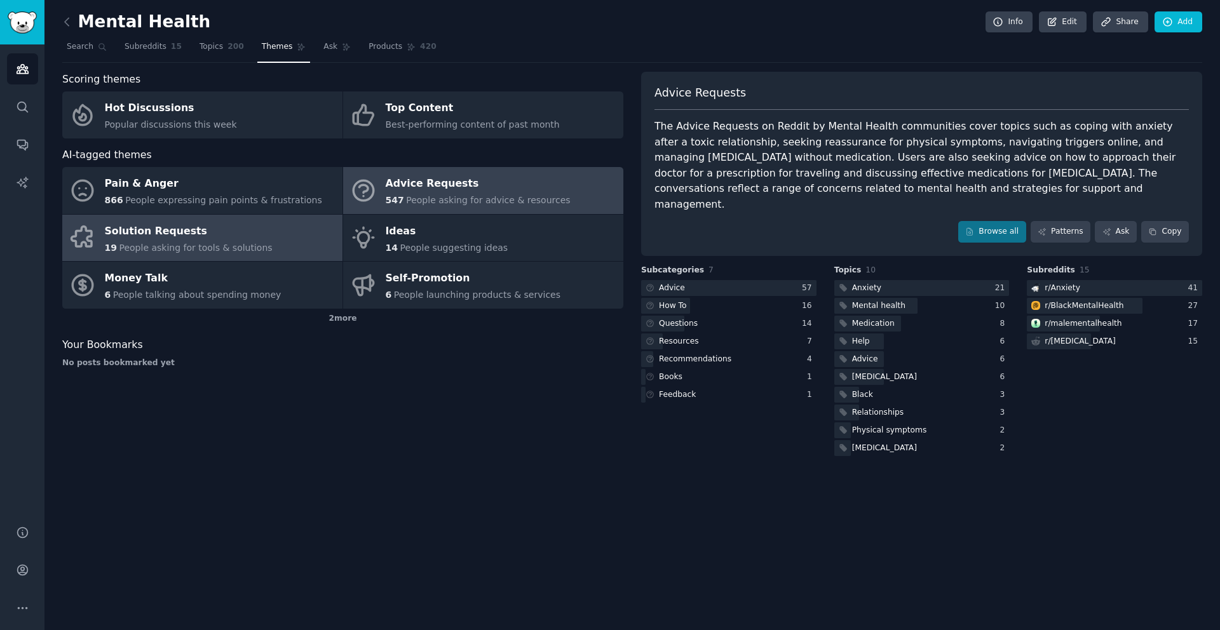
click at [186, 243] on span "People asking for tools & solutions" at bounding box center [195, 248] width 153 height 10
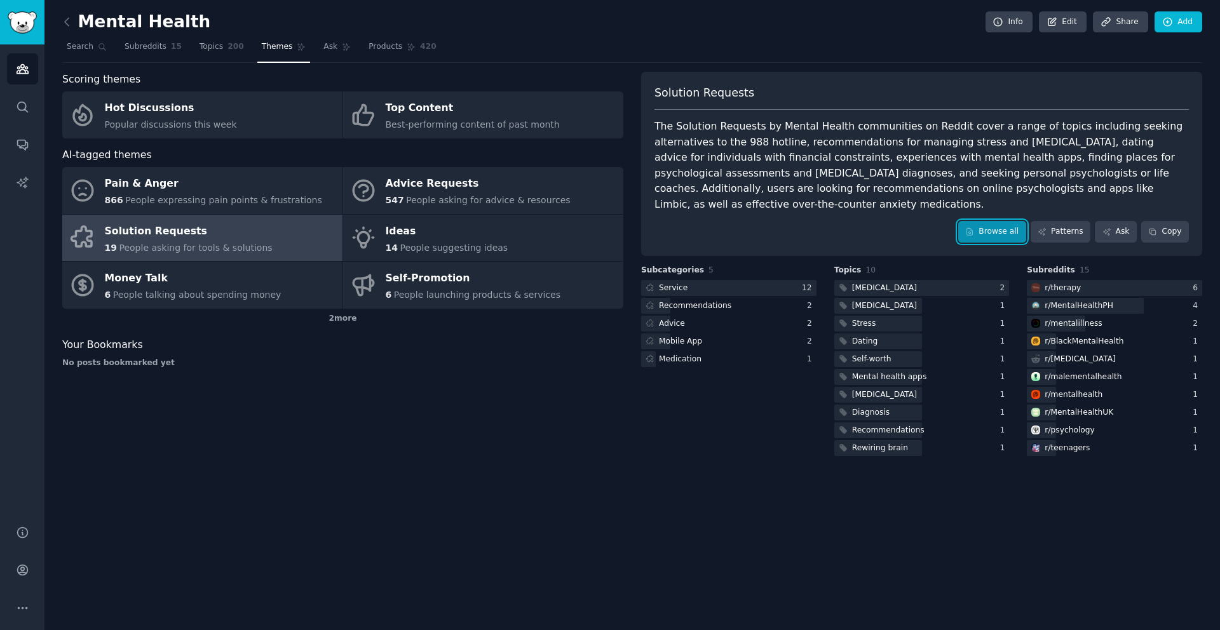
click at [989, 221] on link "Browse all" at bounding box center [992, 232] width 68 height 22
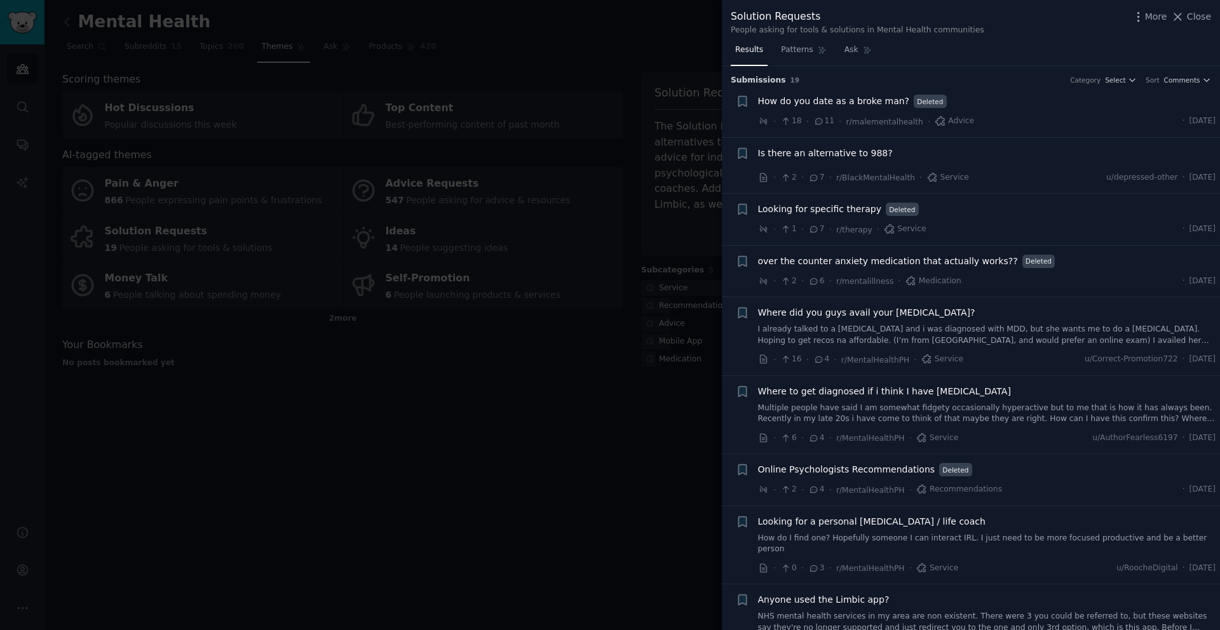
click at [836, 149] on span "Is there an alternative to 988?" at bounding box center [825, 153] width 135 height 13
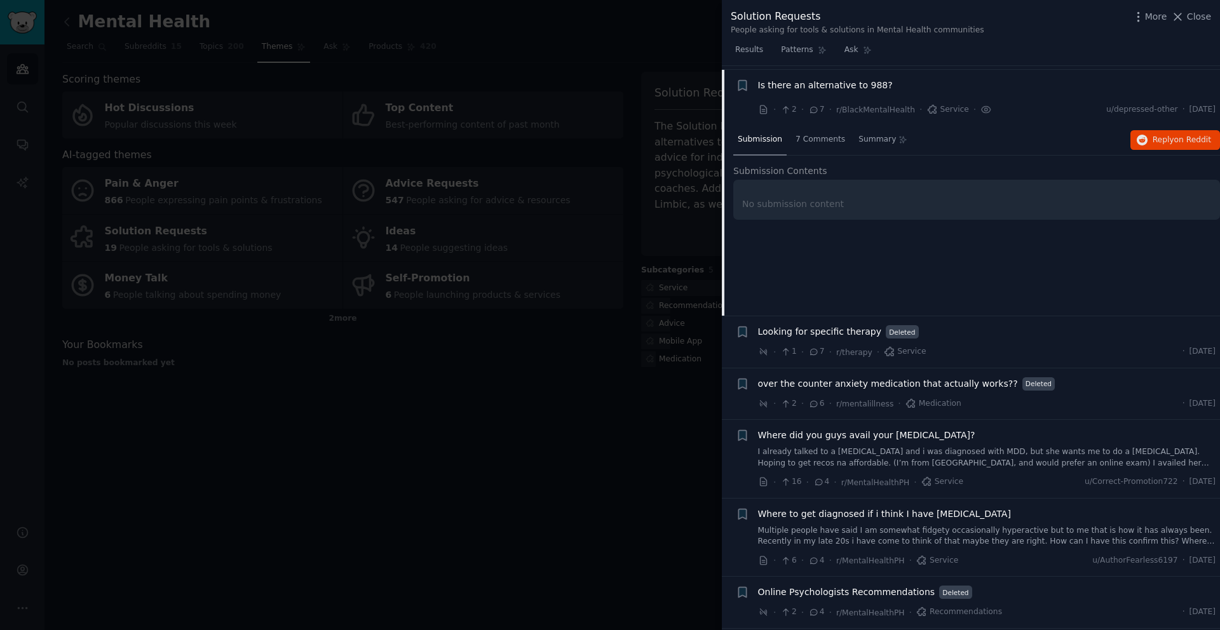
scroll to position [72, 0]
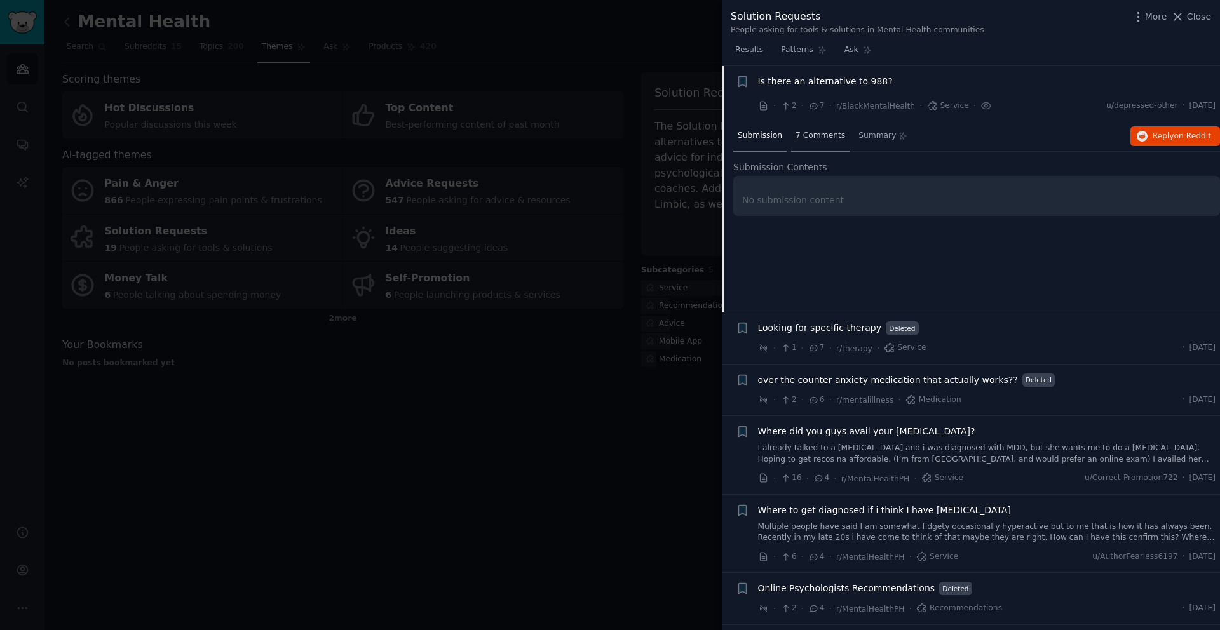
click at [819, 133] on span "7 Comments" at bounding box center [820, 135] width 50 height 11
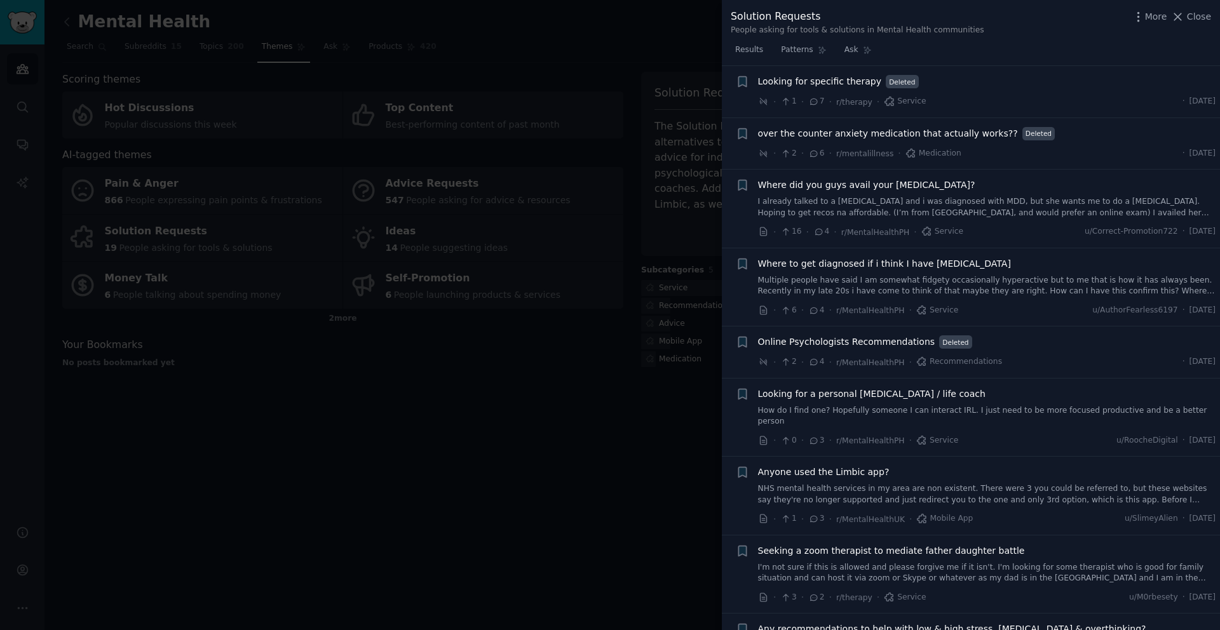
scroll to position [384, 0]
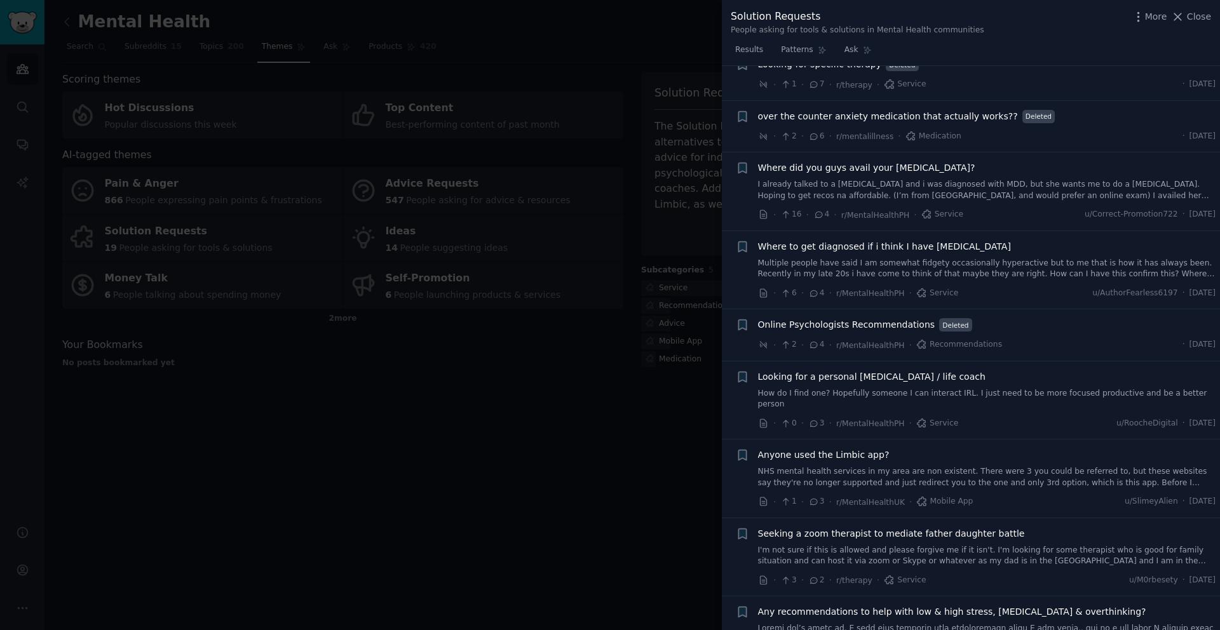
click at [846, 449] on span "Anyone used the Limbic app?" at bounding box center [824, 455] width 132 height 13
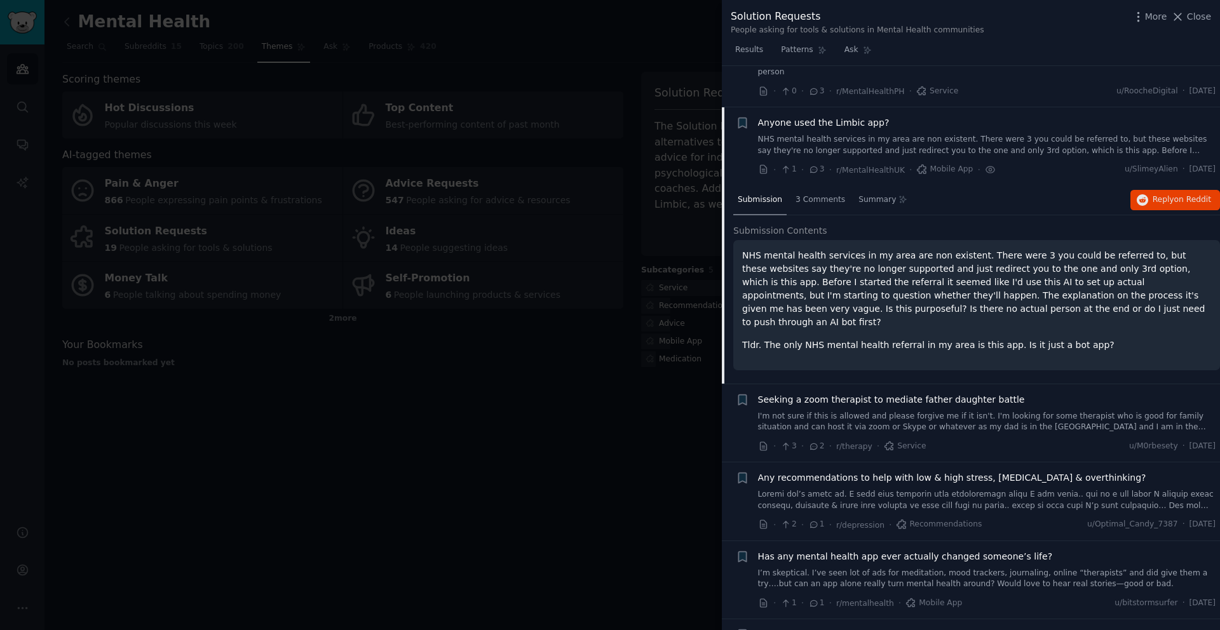
scroll to position [508, 0]
